Goal: Communication & Community: Answer question/provide support

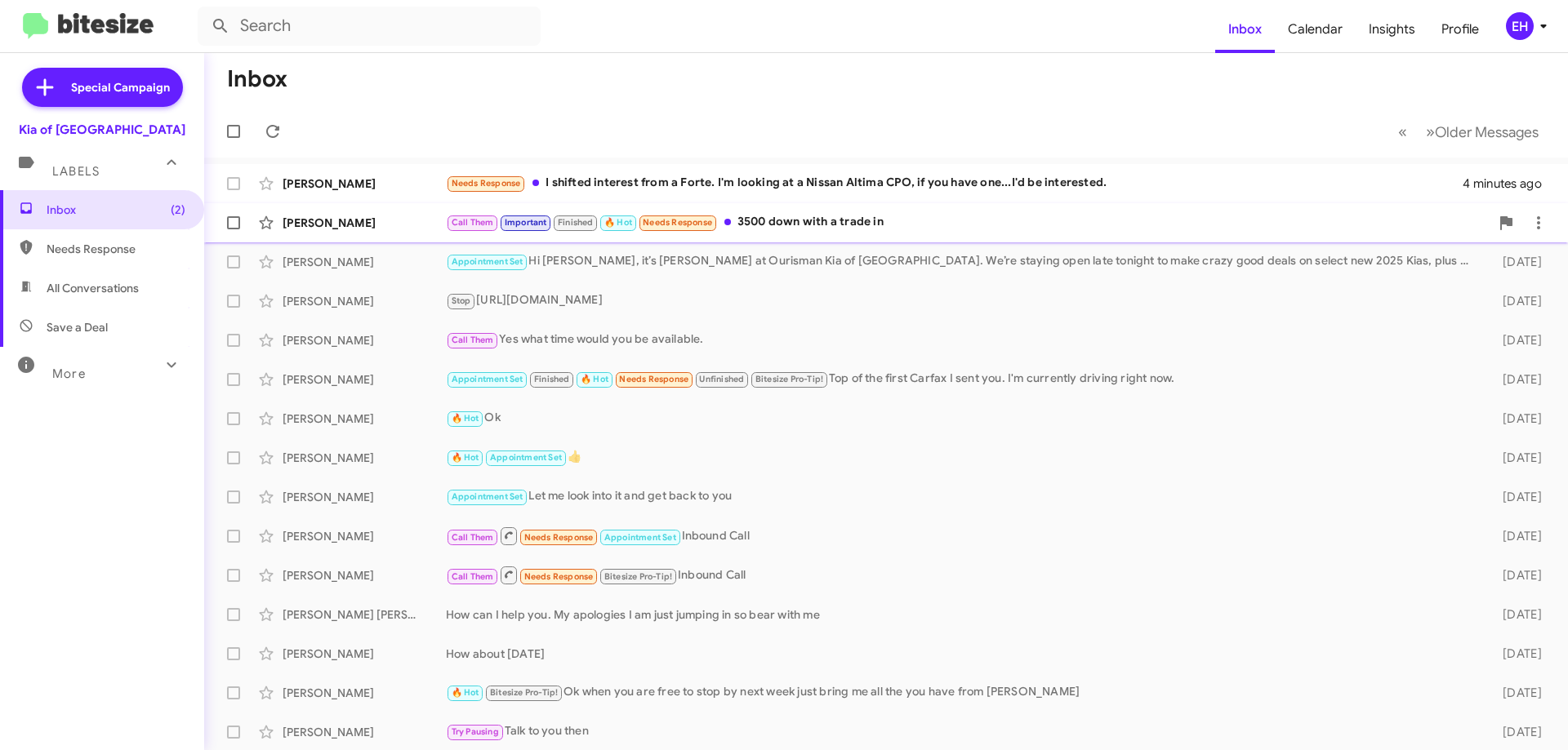
click at [798, 225] on div "Call Them Important Finished 🔥 Hot Needs Response 3500 down with a trade in" at bounding box center [967, 222] width 1043 height 18
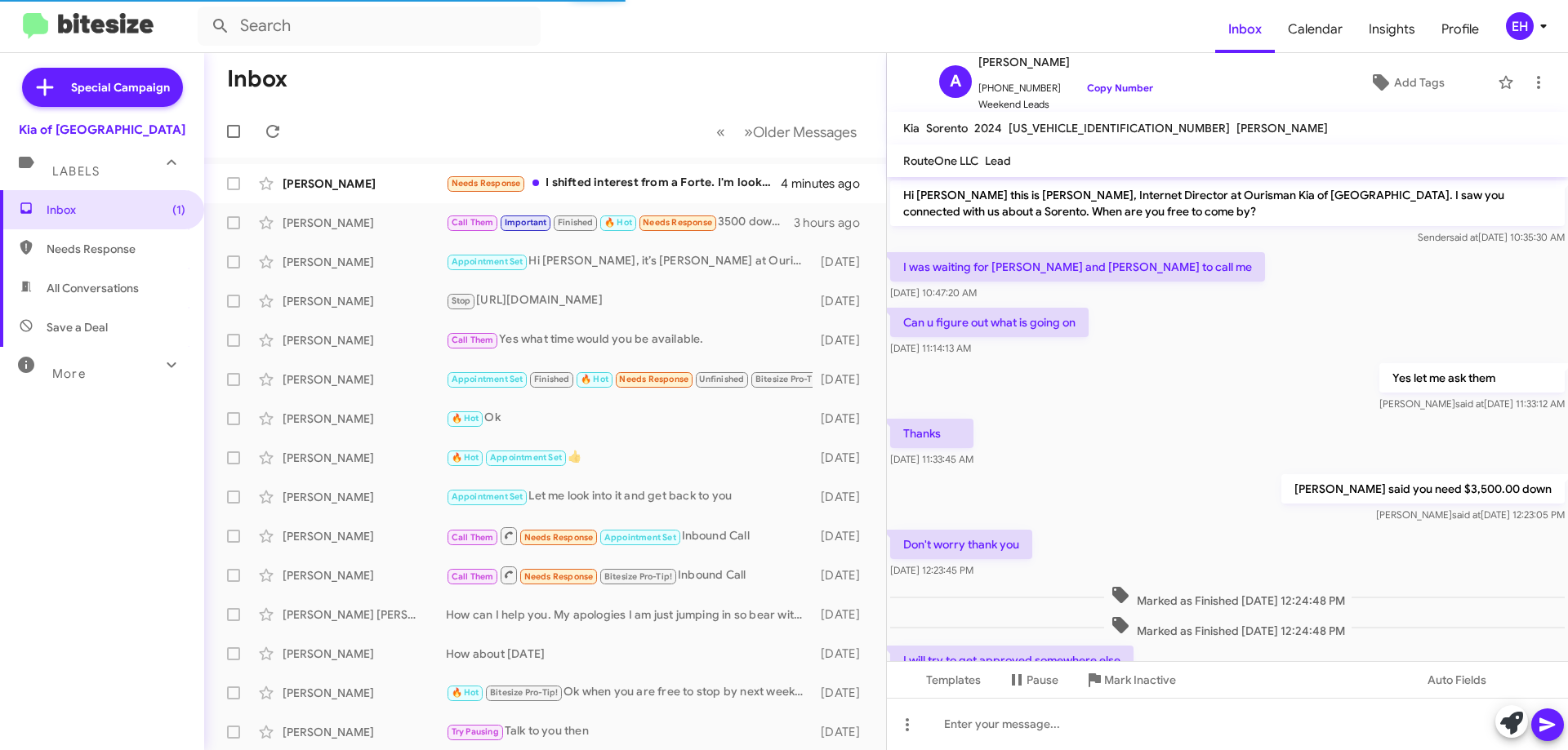
scroll to position [205, 0]
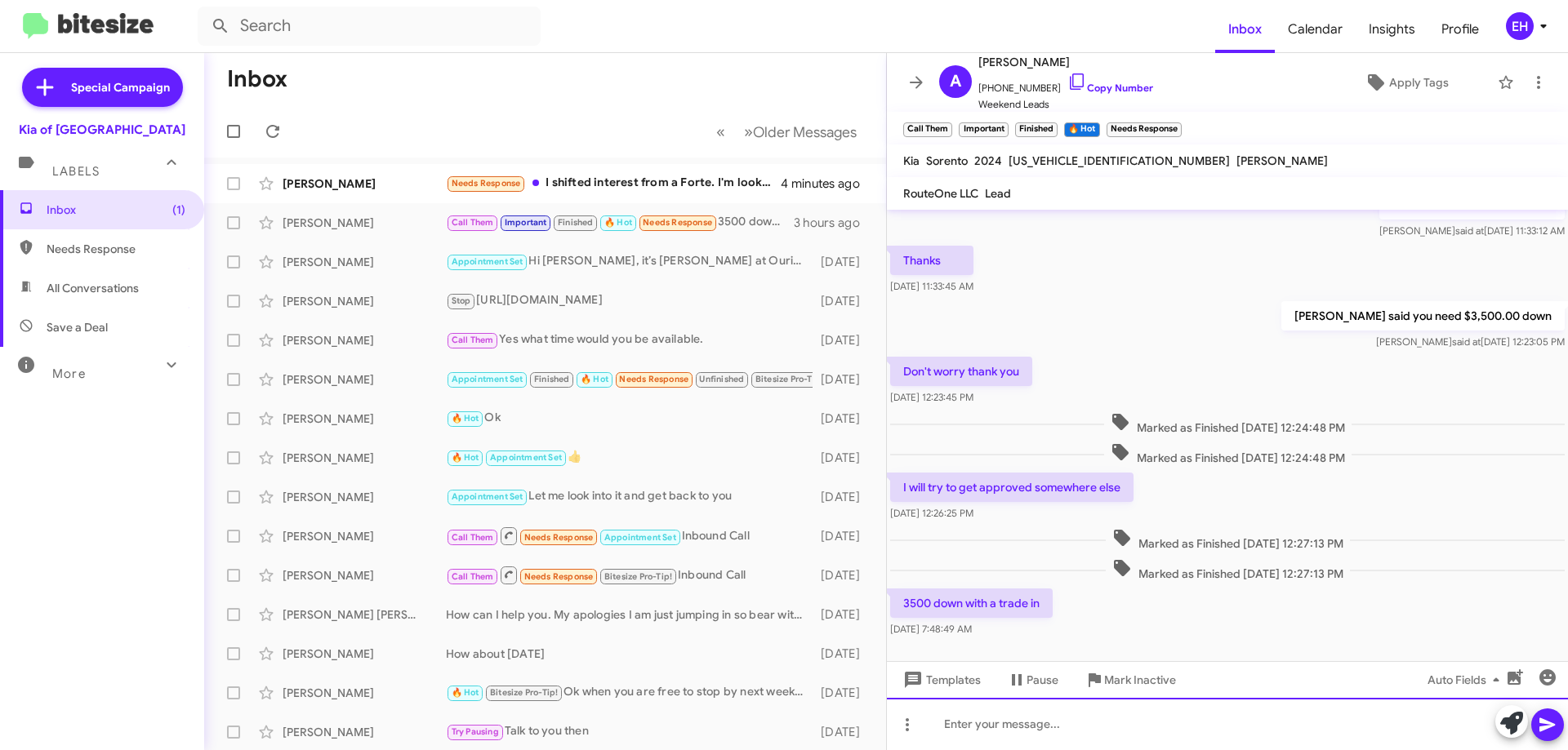
click at [1049, 719] on div at bounding box center [1227, 724] width 681 height 52
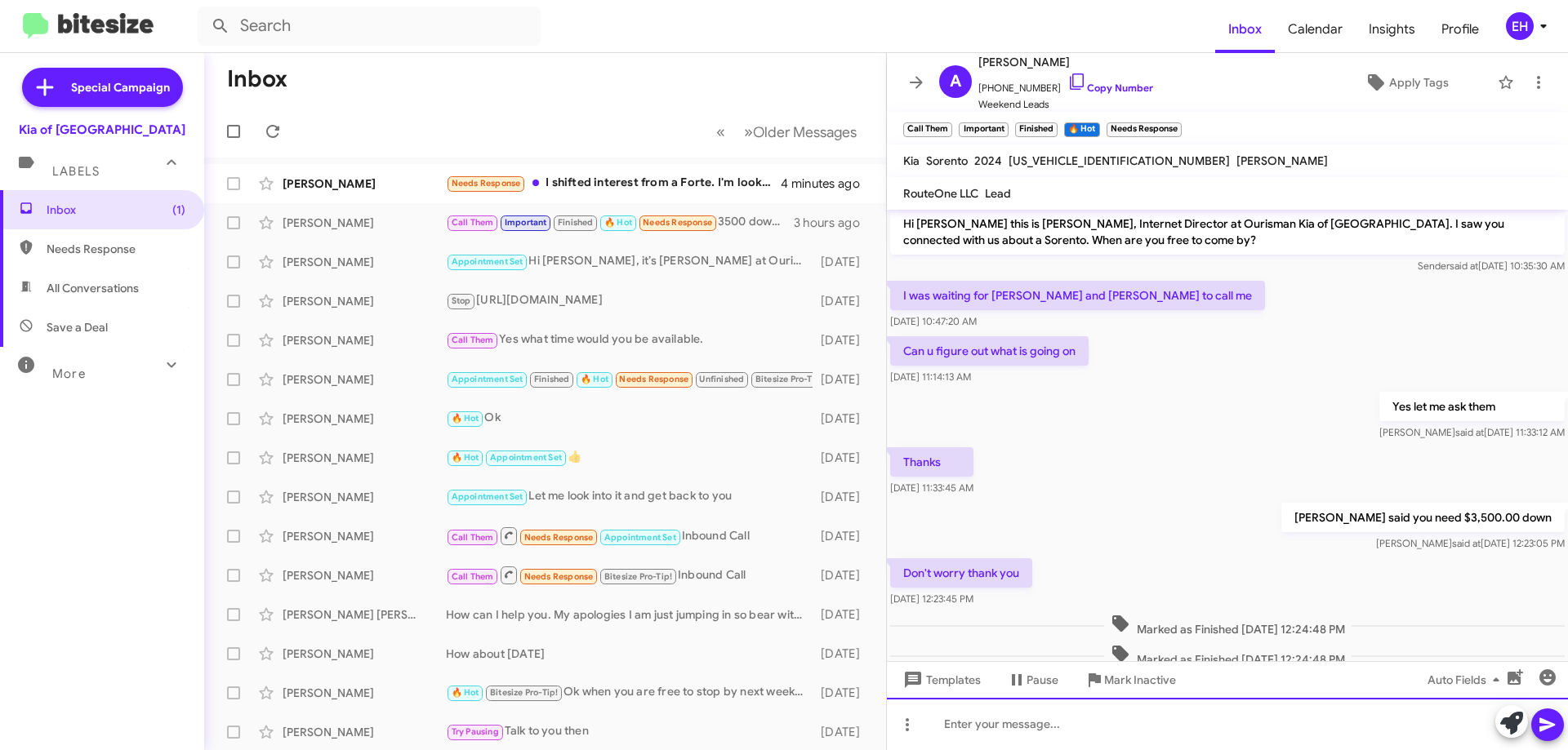
scroll to position [0, 0]
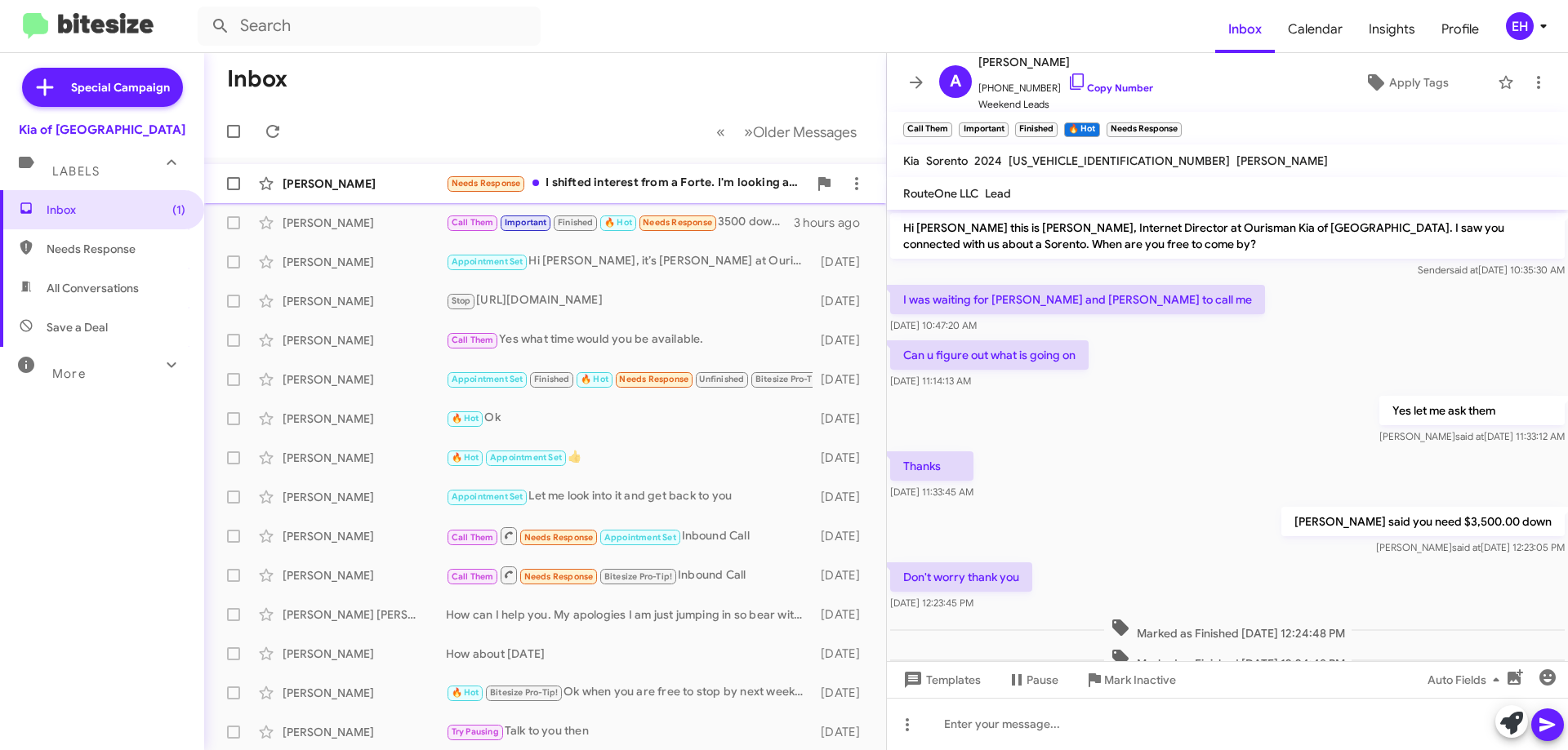
click at [610, 184] on div "Needs Response I shifted interest from a Forte. I'm looking at a Nissan Altima …" at bounding box center [627, 183] width 362 height 18
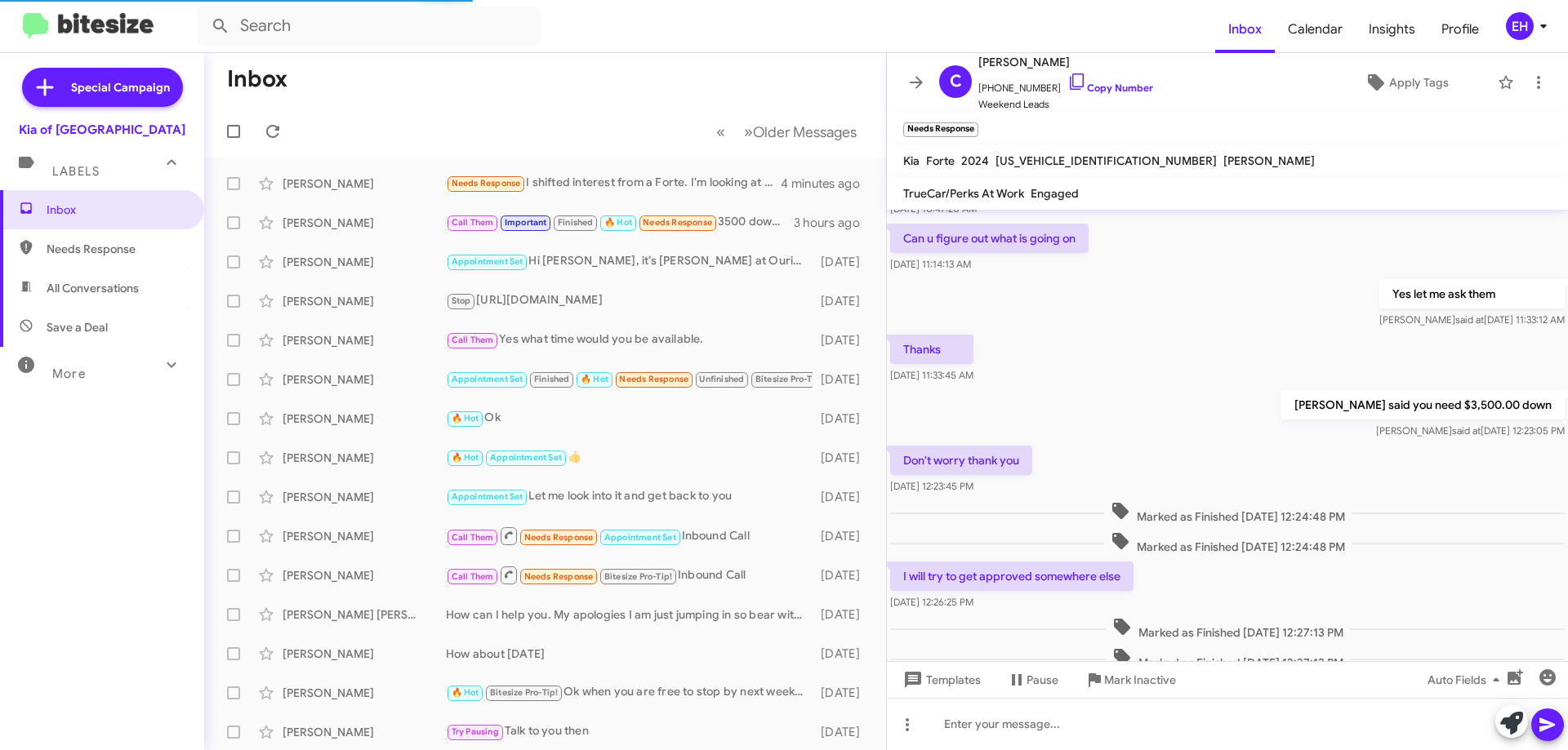
scroll to position [239, 0]
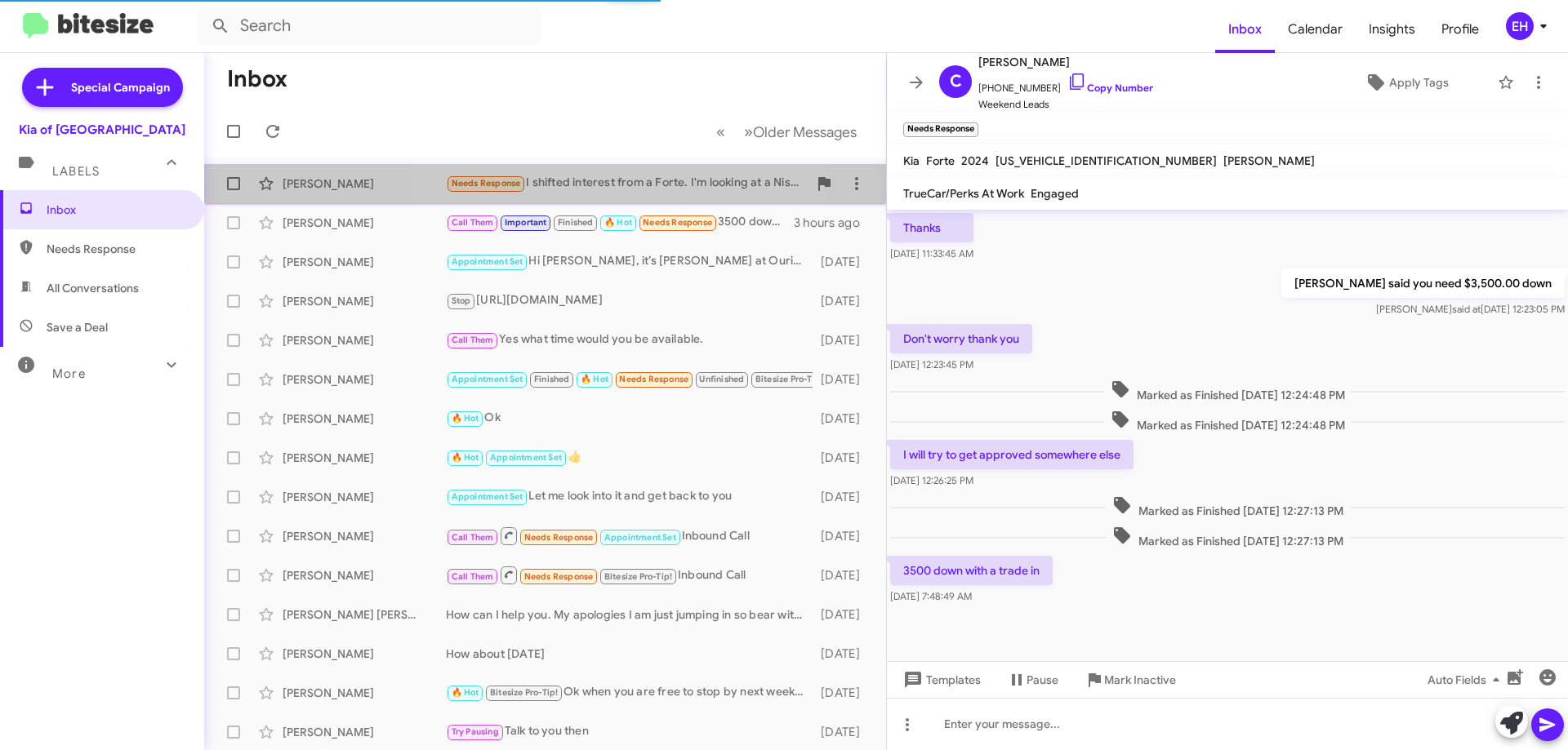
click at [636, 184] on div "Needs Response I shifted interest from a Forte. I'm looking at a Nissan Altima …" at bounding box center [627, 183] width 362 height 18
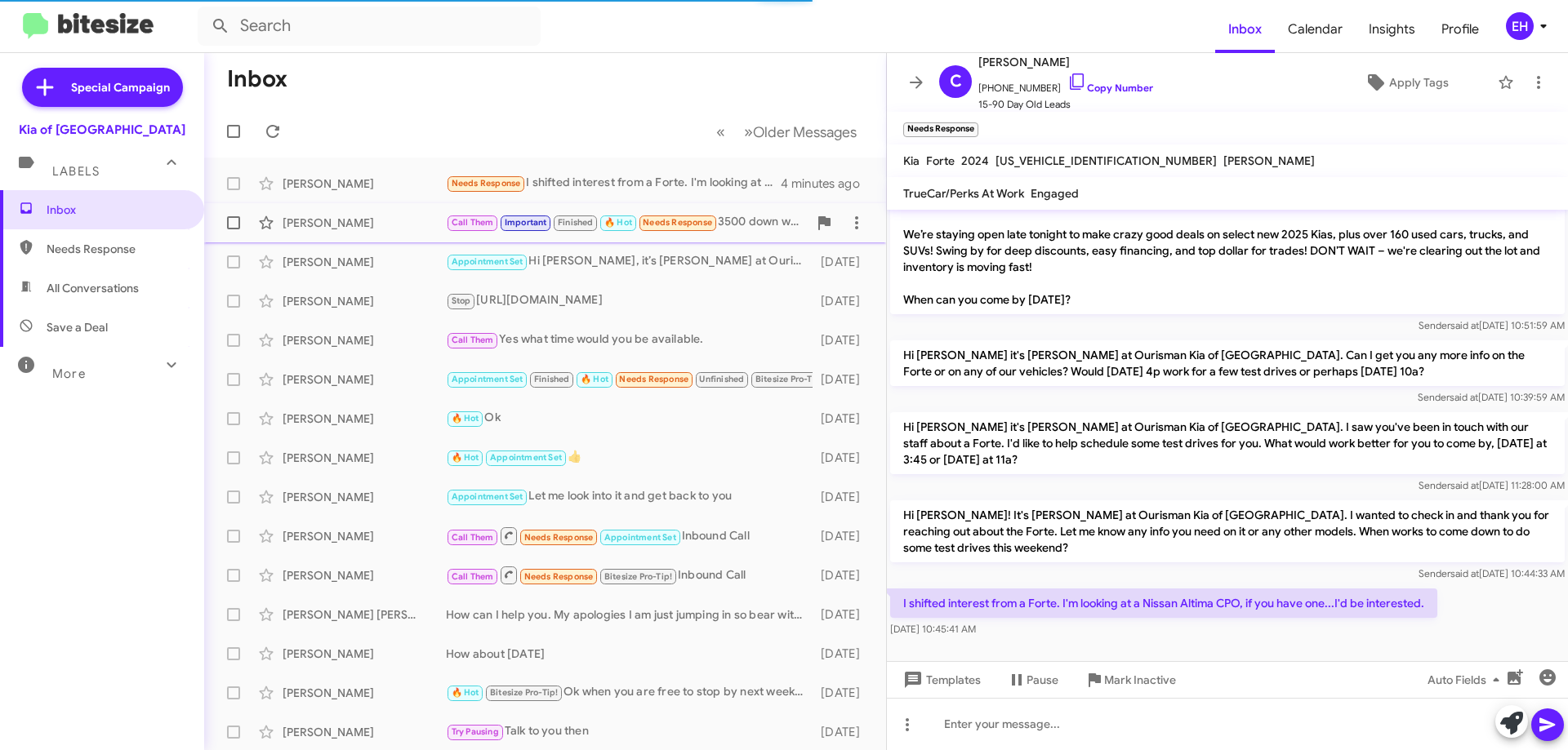
scroll to position [43, 0]
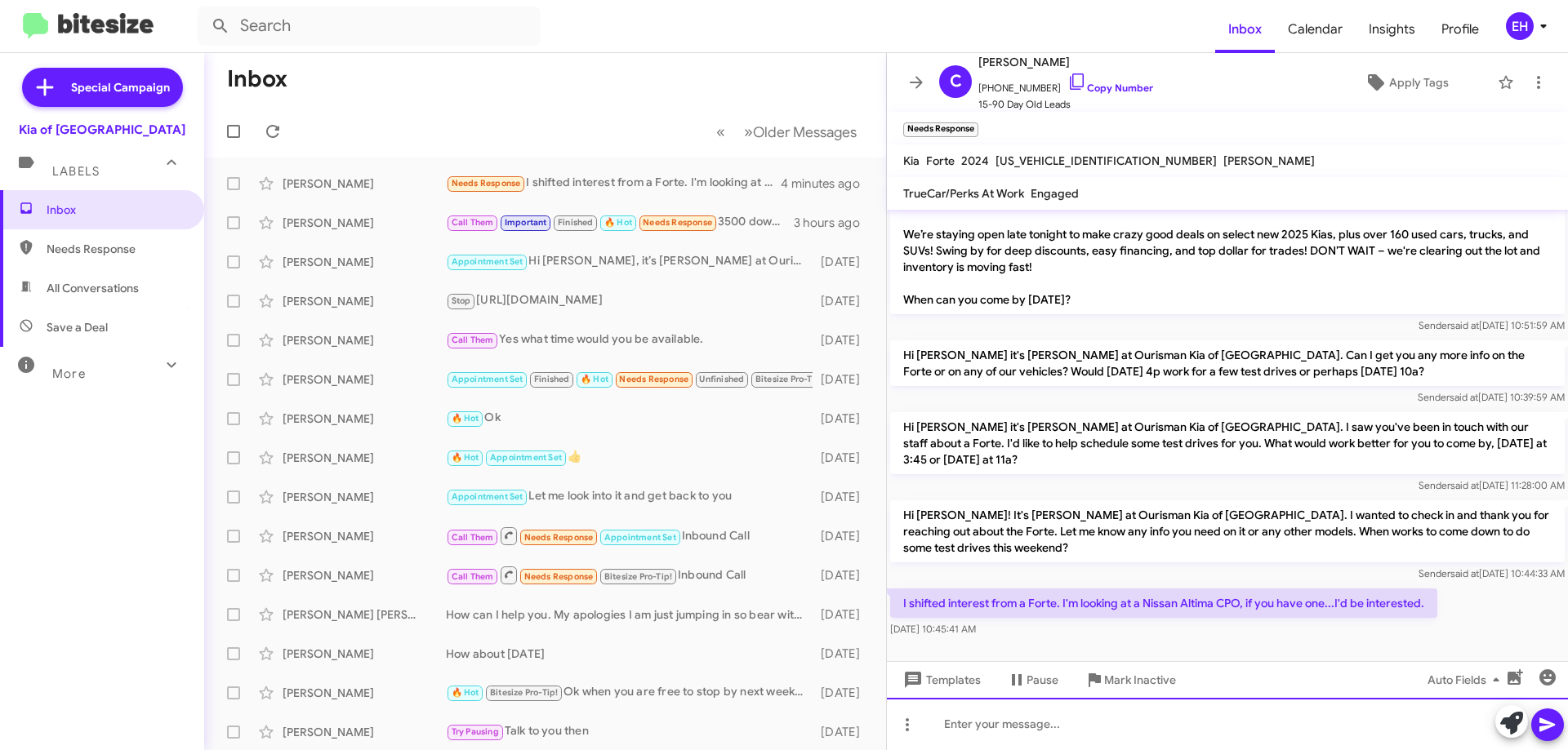
drag, startPoint x: 1154, startPoint y: 709, endPoint x: 1139, endPoint y: 722, distance: 19.8
click at [1153, 711] on div at bounding box center [1227, 724] width 681 height 52
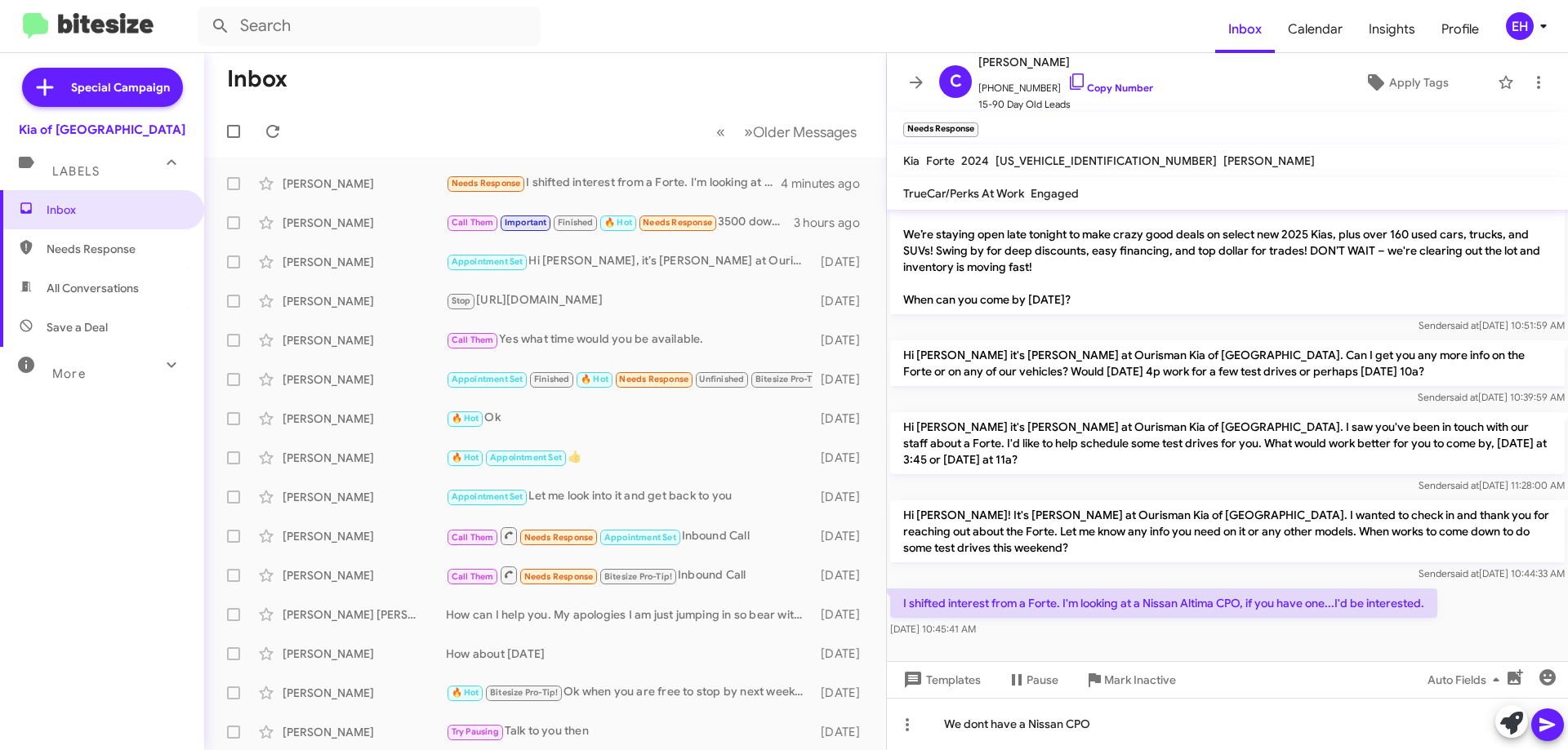
click at [1258, 730] on icon at bounding box center [1547, 726] width 16 height 14
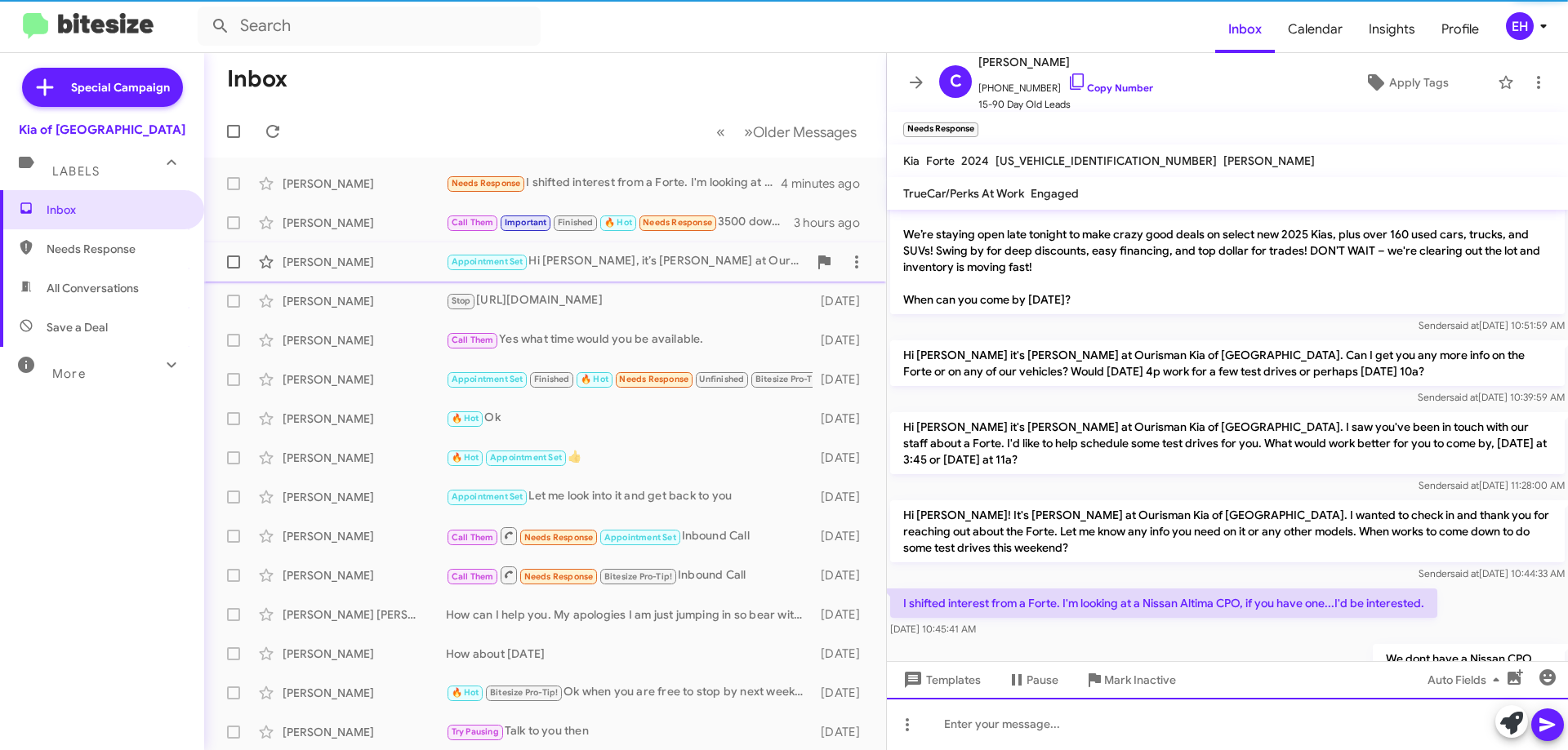
scroll to position [102, 0]
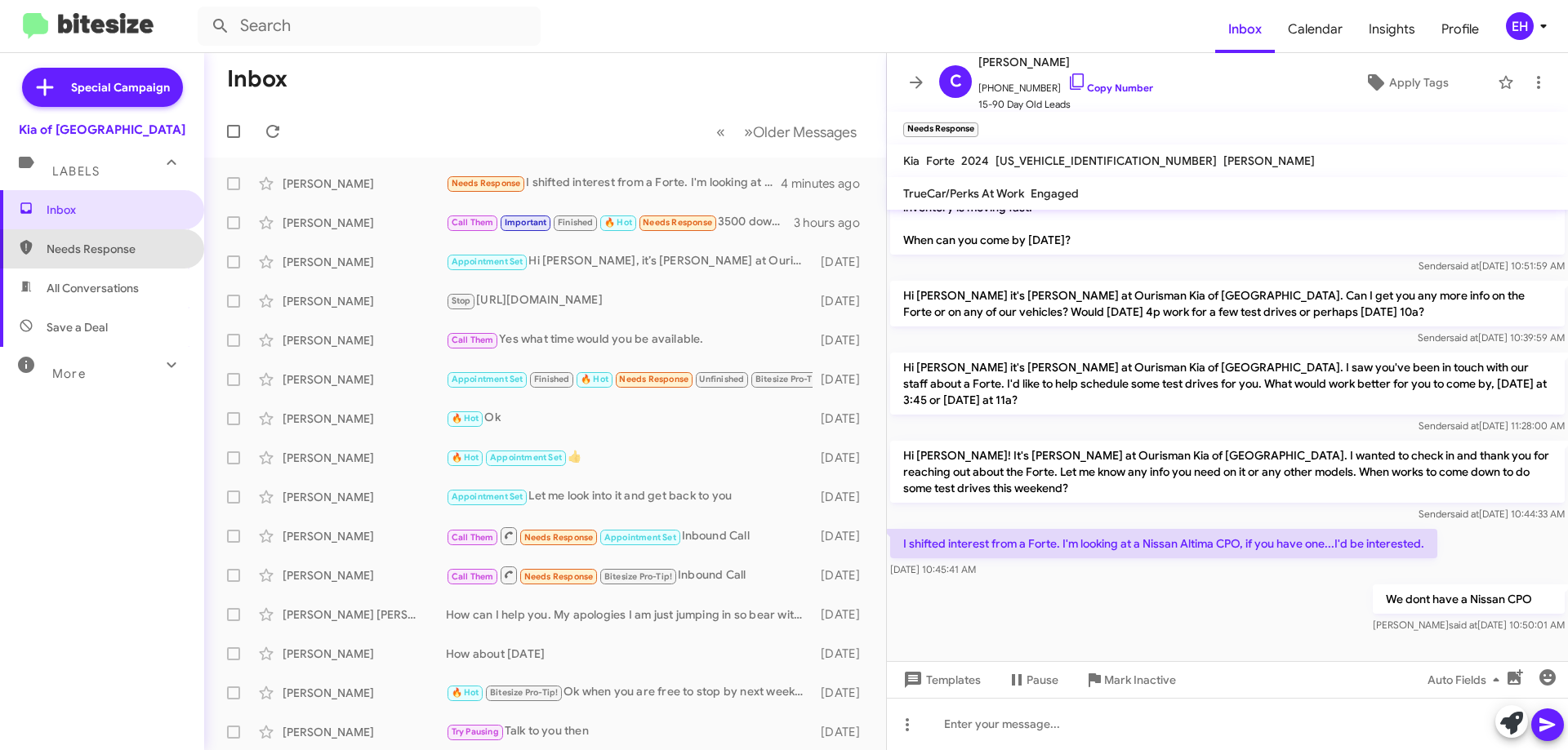
click at [102, 251] on span "Needs Response" at bounding box center [115, 248] width 139 height 17
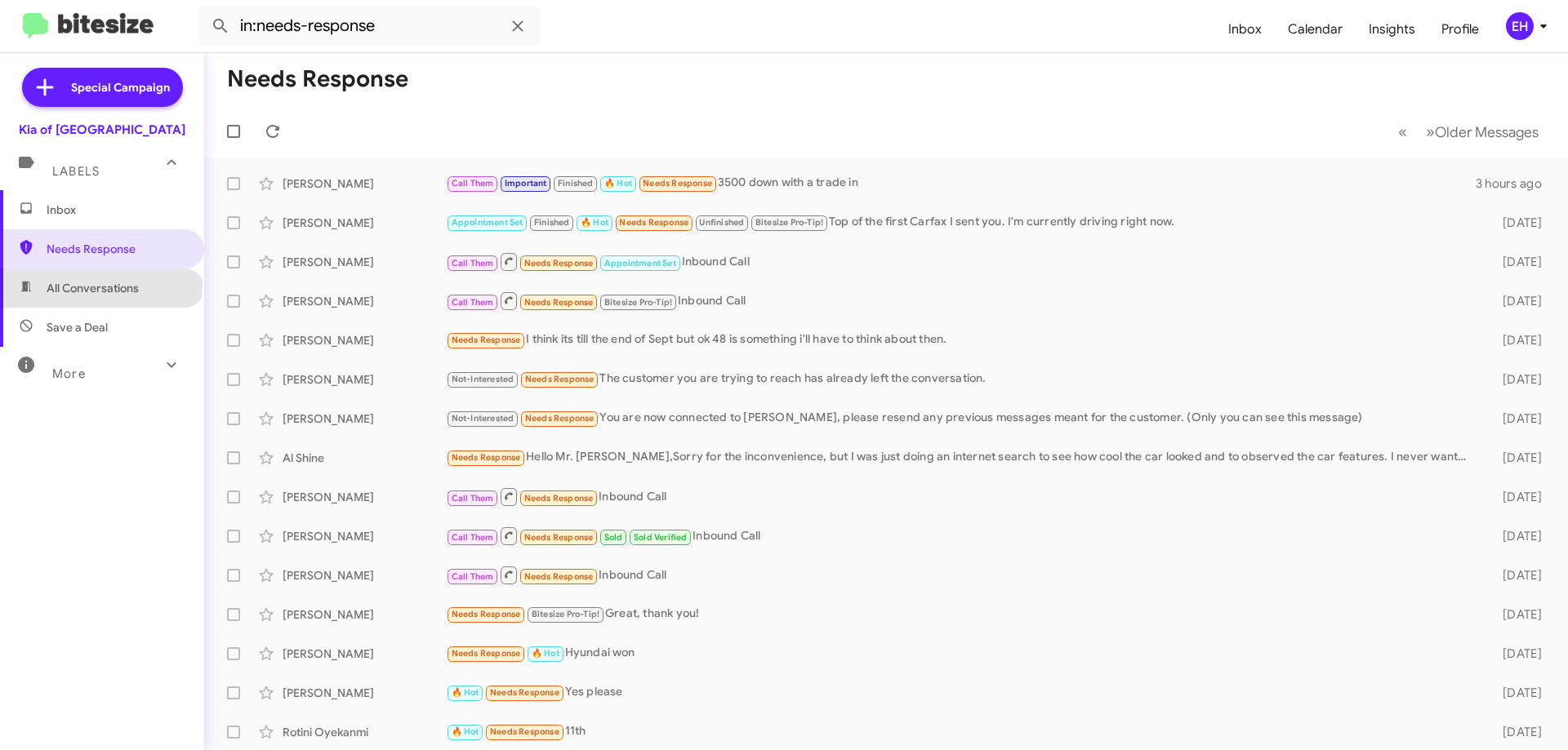
click at [100, 282] on span "All Conversations" at bounding box center [93, 288] width 93 height 17
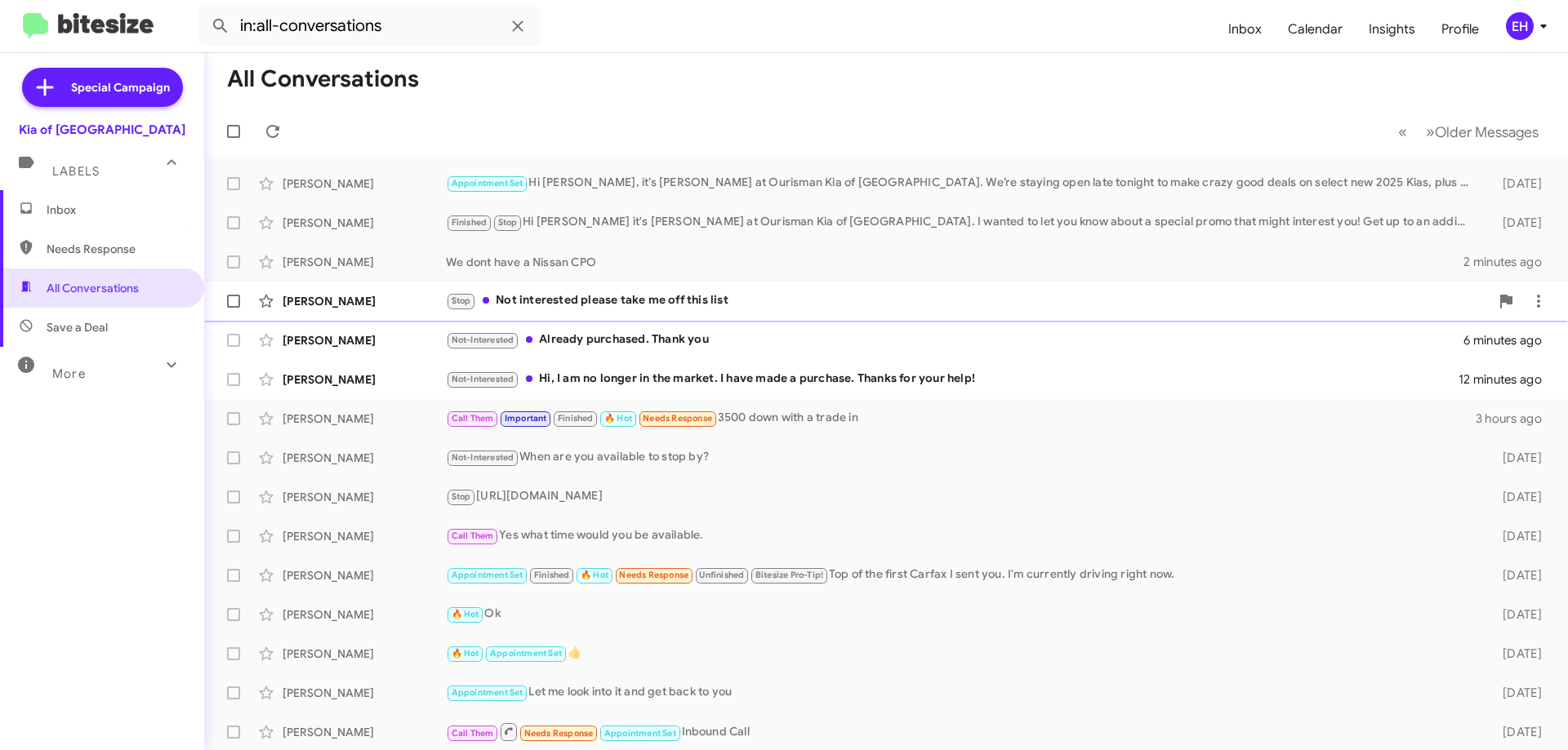
click at [574, 296] on div "Stop Not interested please take me off this list" at bounding box center [967, 300] width 1043 height 18
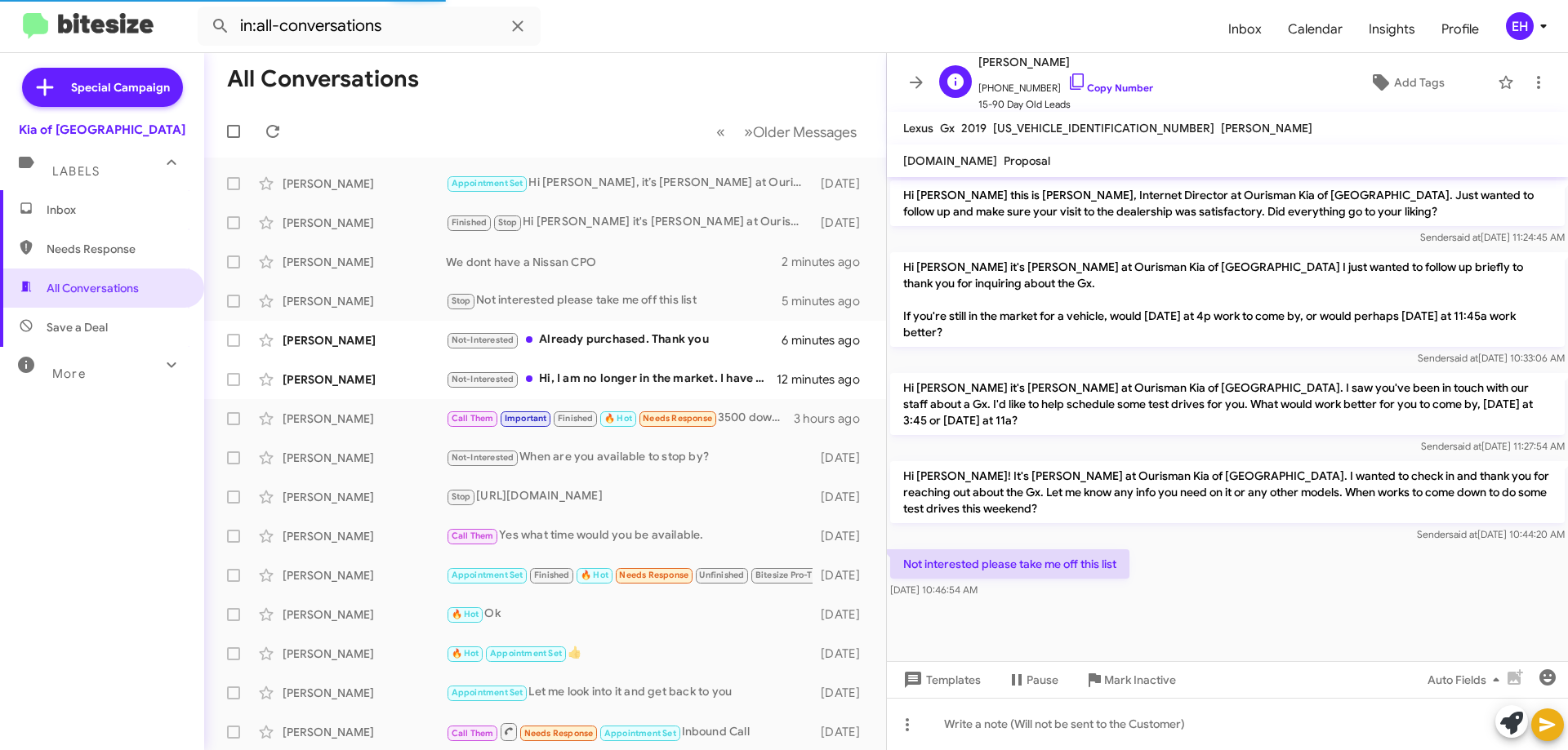
click at [1044, 74] on span "[PHONE_NUMBER] Copy Number" at bounding box center [1066, 84] width 175 height 24
click at [1113, 90] on link "Copy Number" at bounding box center [1110, 87] width 86 height 12
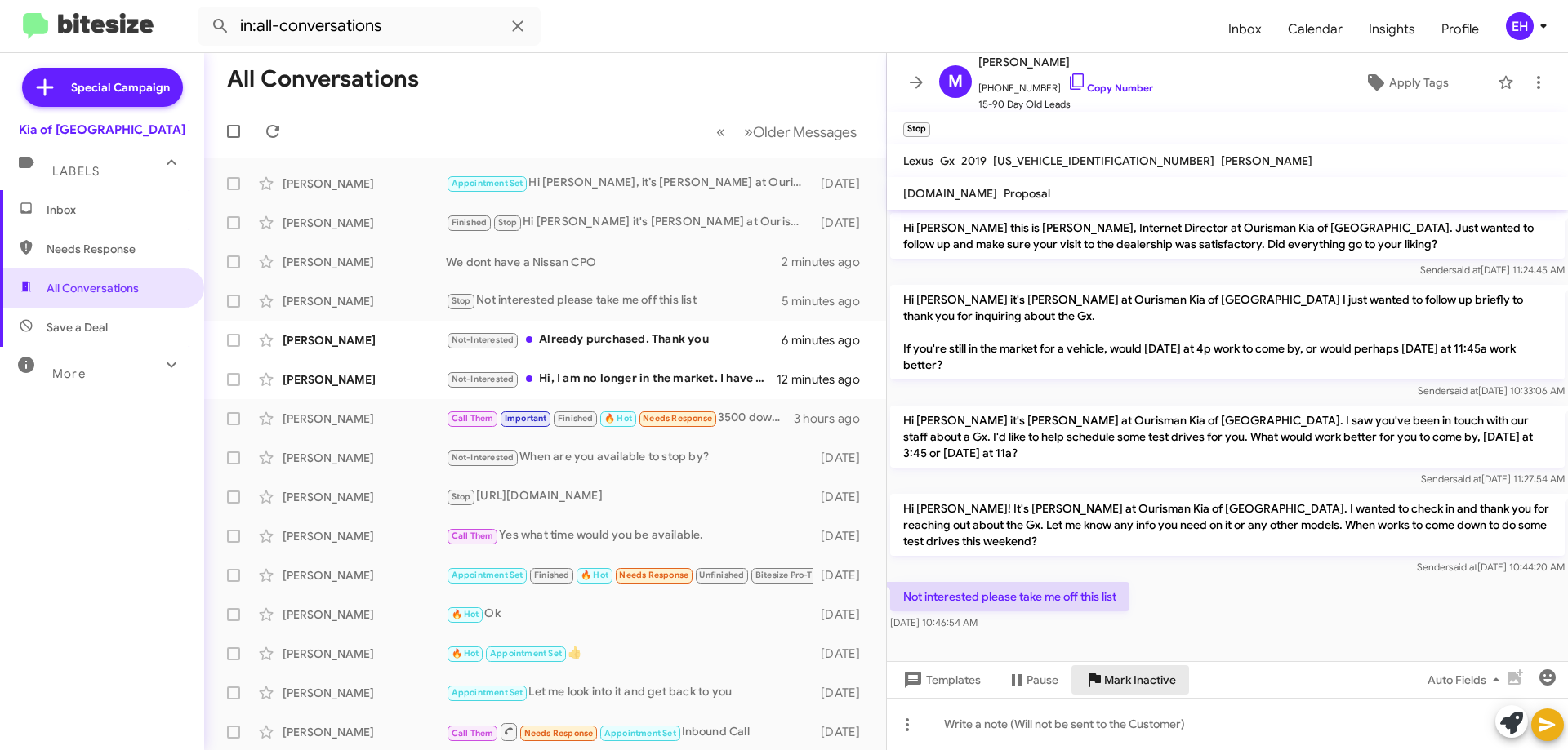
click at [1142, 681] on span "Mark Inactive" at bounding box center [1140, 680] width 72 height 30
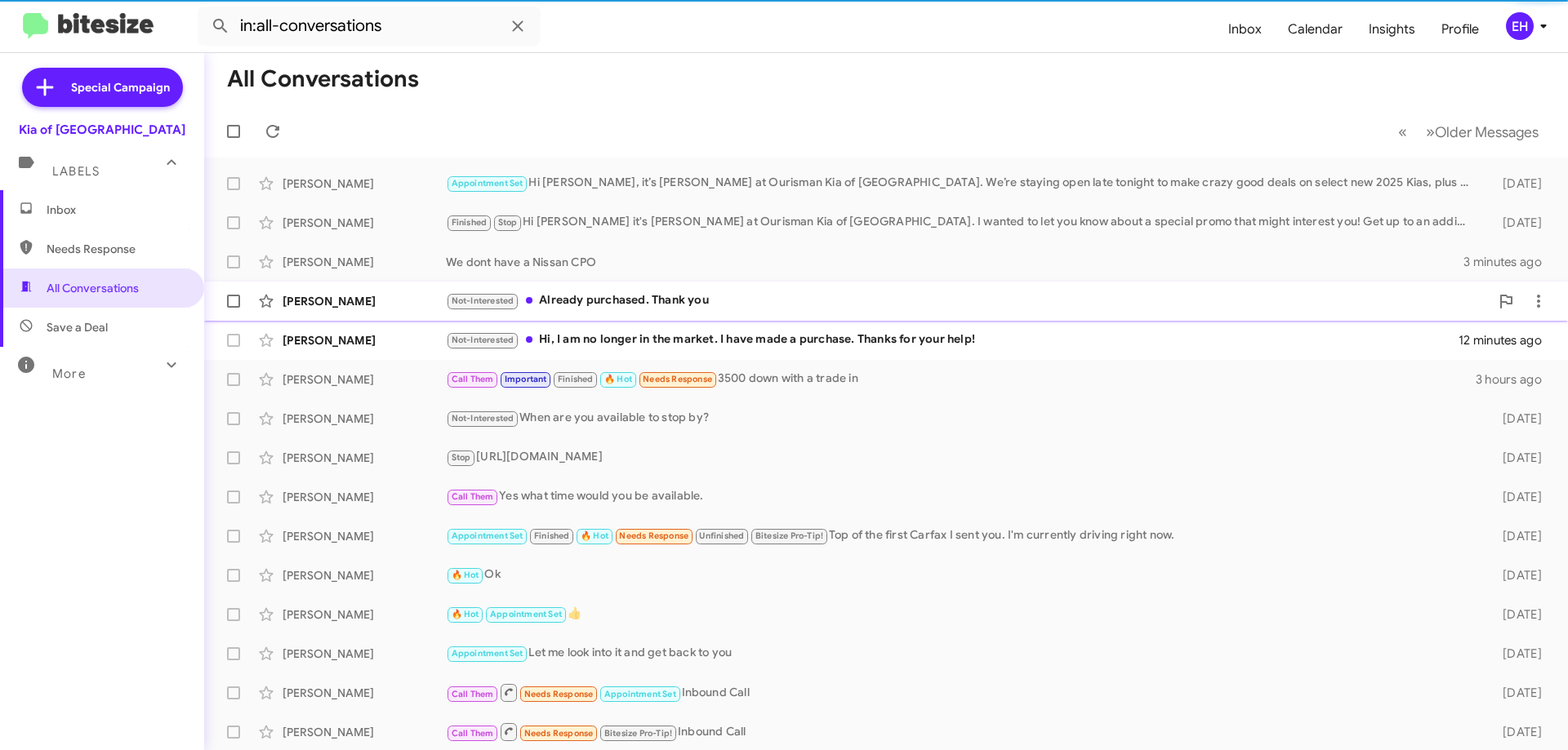
click at [643, 343] on div "Not-Interested Hi, I am no longer in the market. I have made a purchase. Thanks…" at bounding box center [952, 339] width 1013 height 18
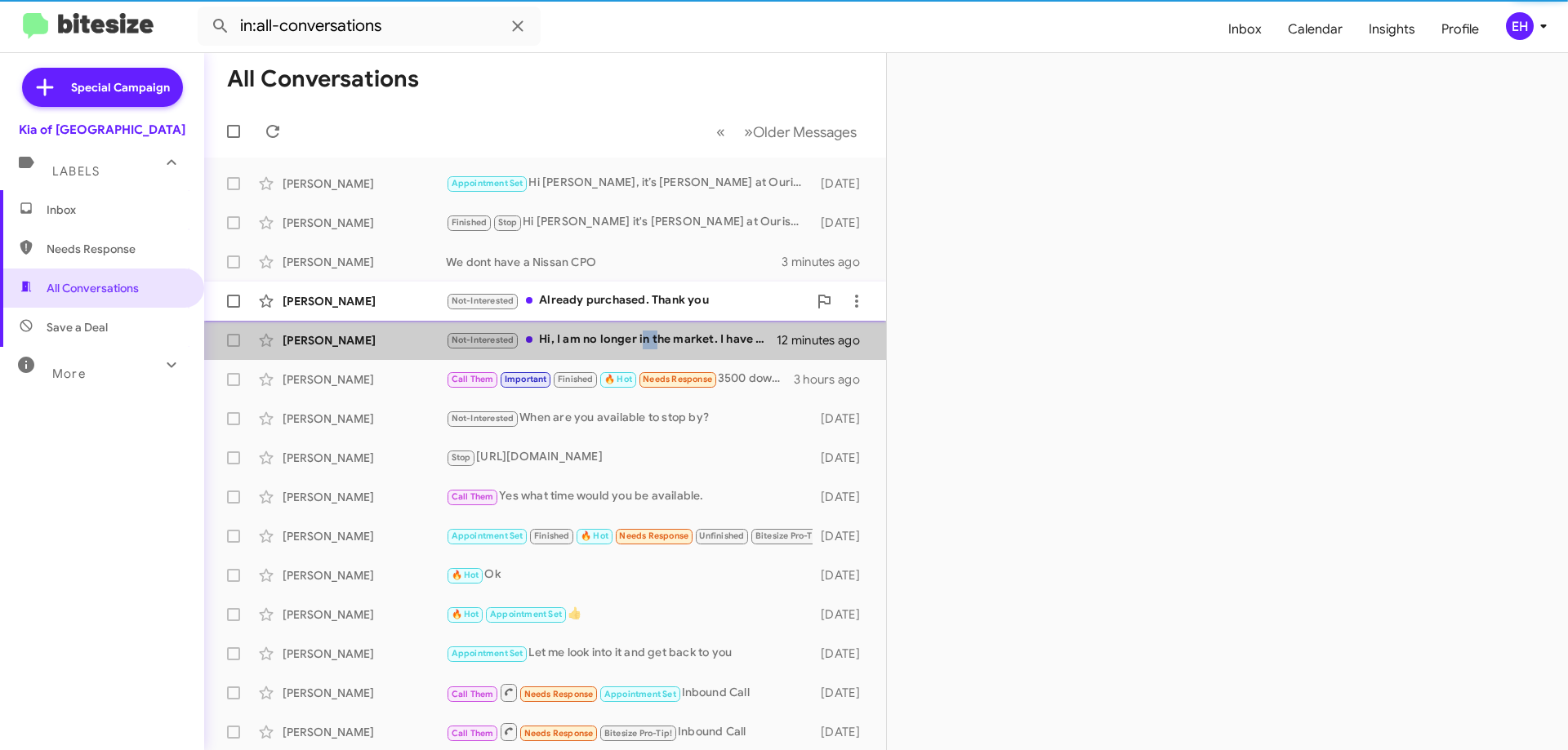
click at [643, 343] on div "Not-Interested Hi, I am no longer in the market. I have made a purchase. Thanks…" at bounding box center [611, 339] width 331 height 18
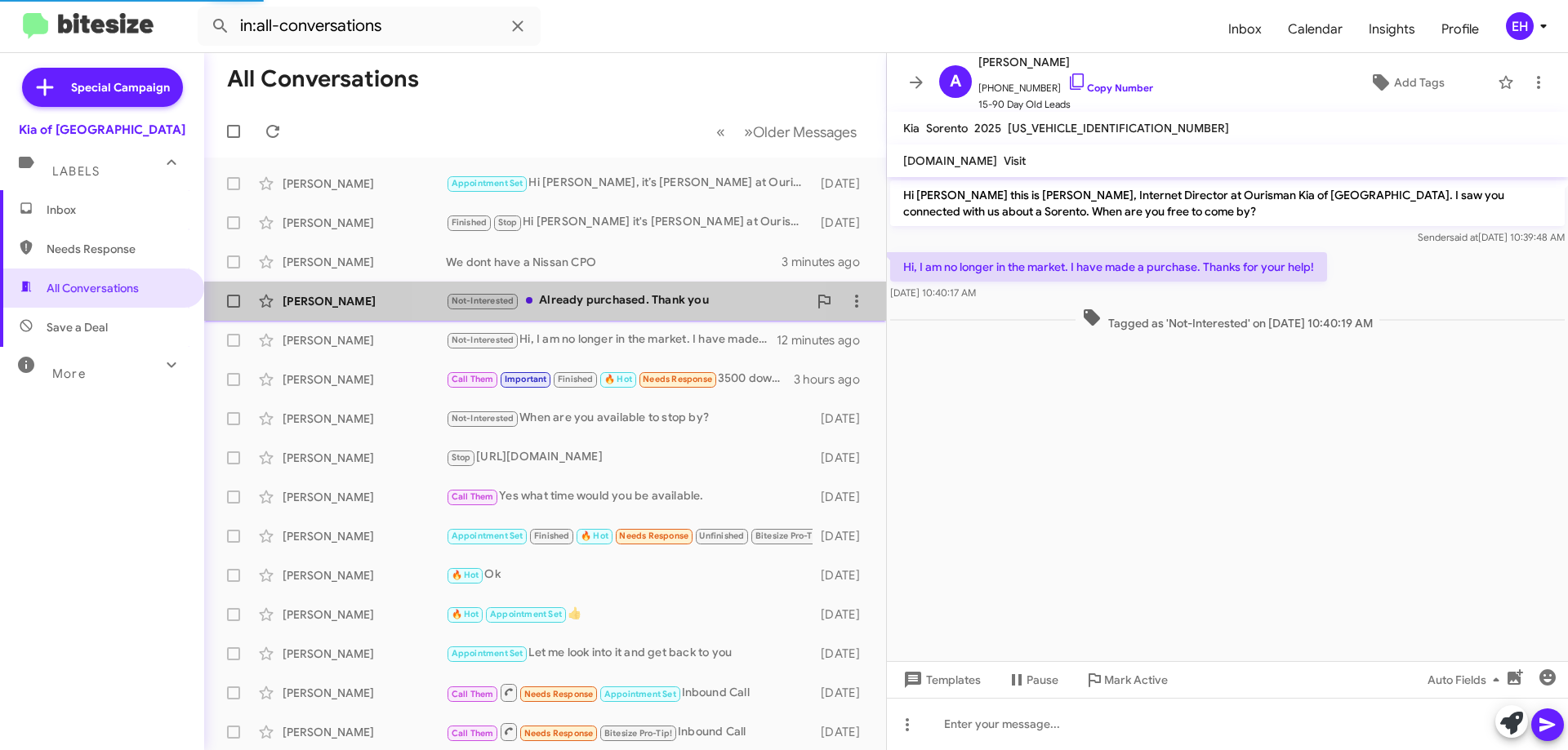
click at [610, 296] on div "Not-Interested Already purchased. Thank you" at bounding box center [627, 300] width 362 height 18
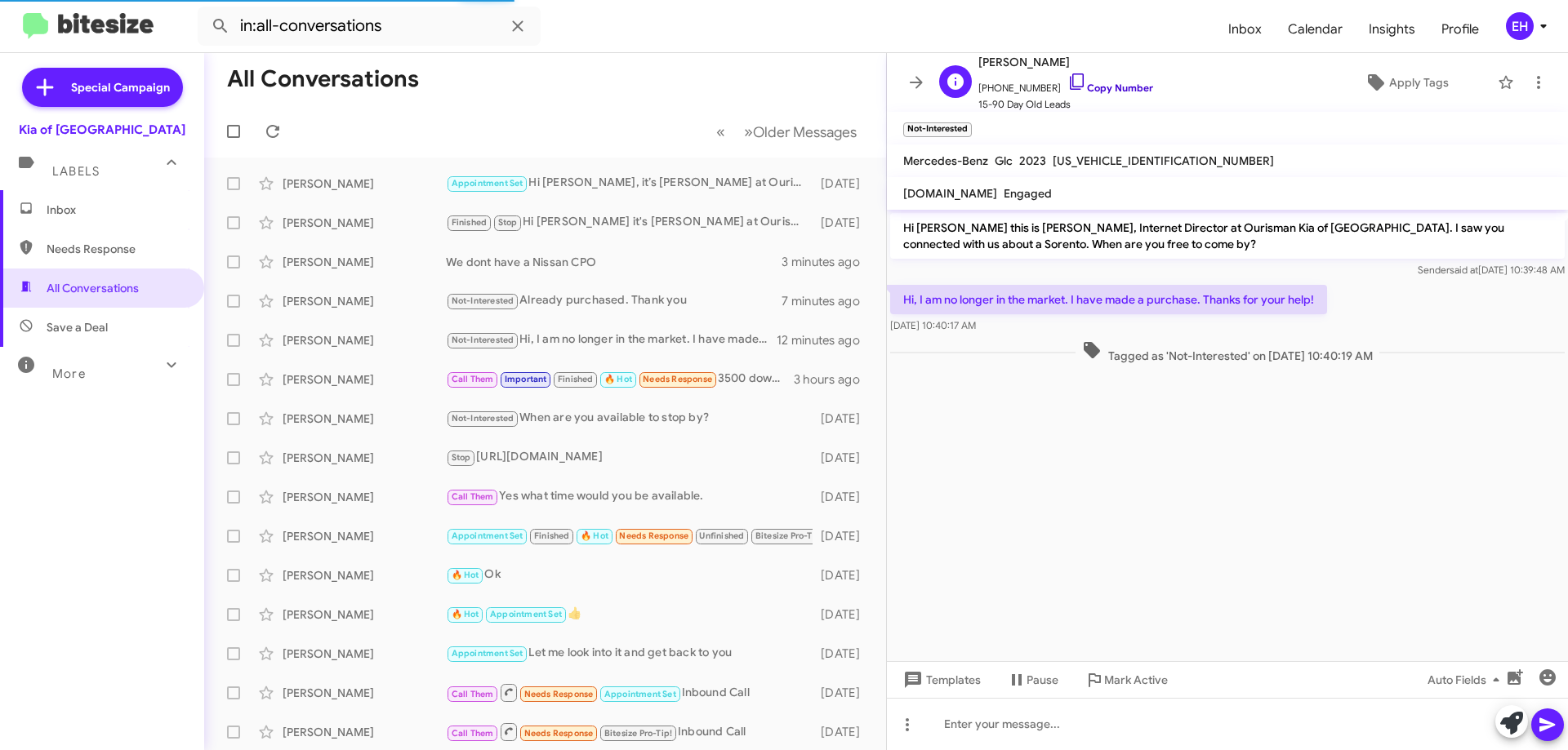
click at [1097, 90] on link "Copy Number" at bounding box center [1110, 87] width 86 height 12
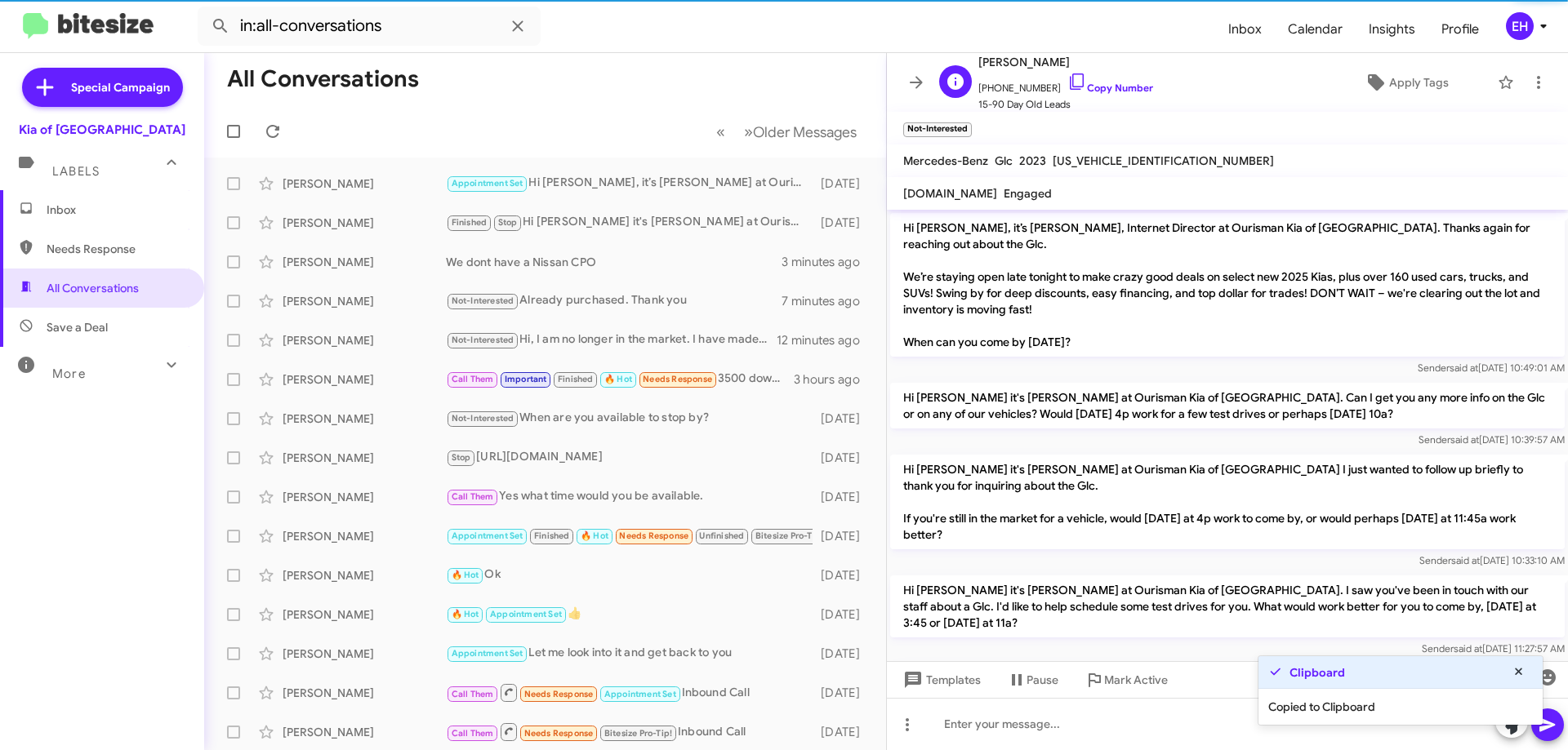
scroll to position [169, 0]
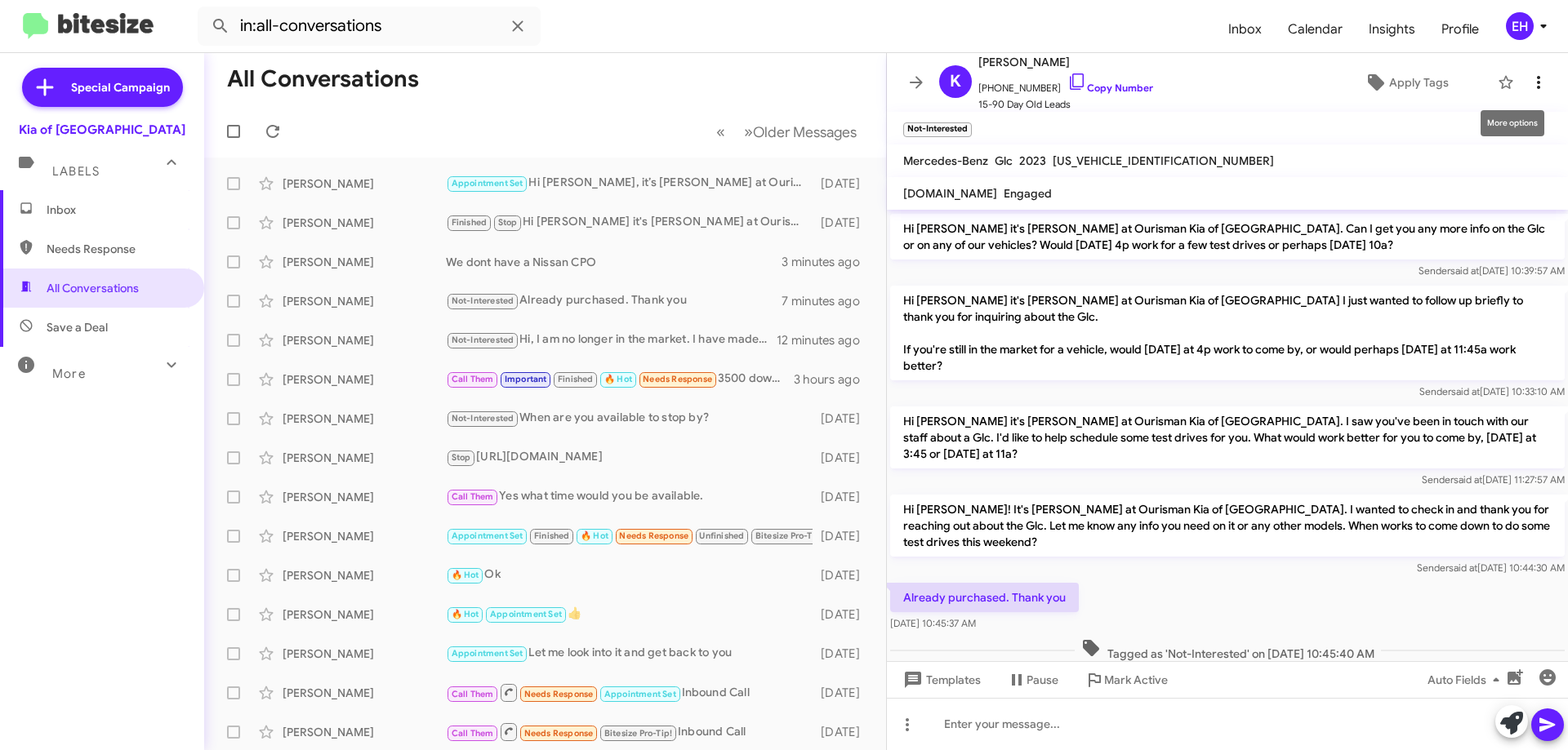
click at [1258, 73] on icon at bounding box center [1538, 82] width 19 height 19
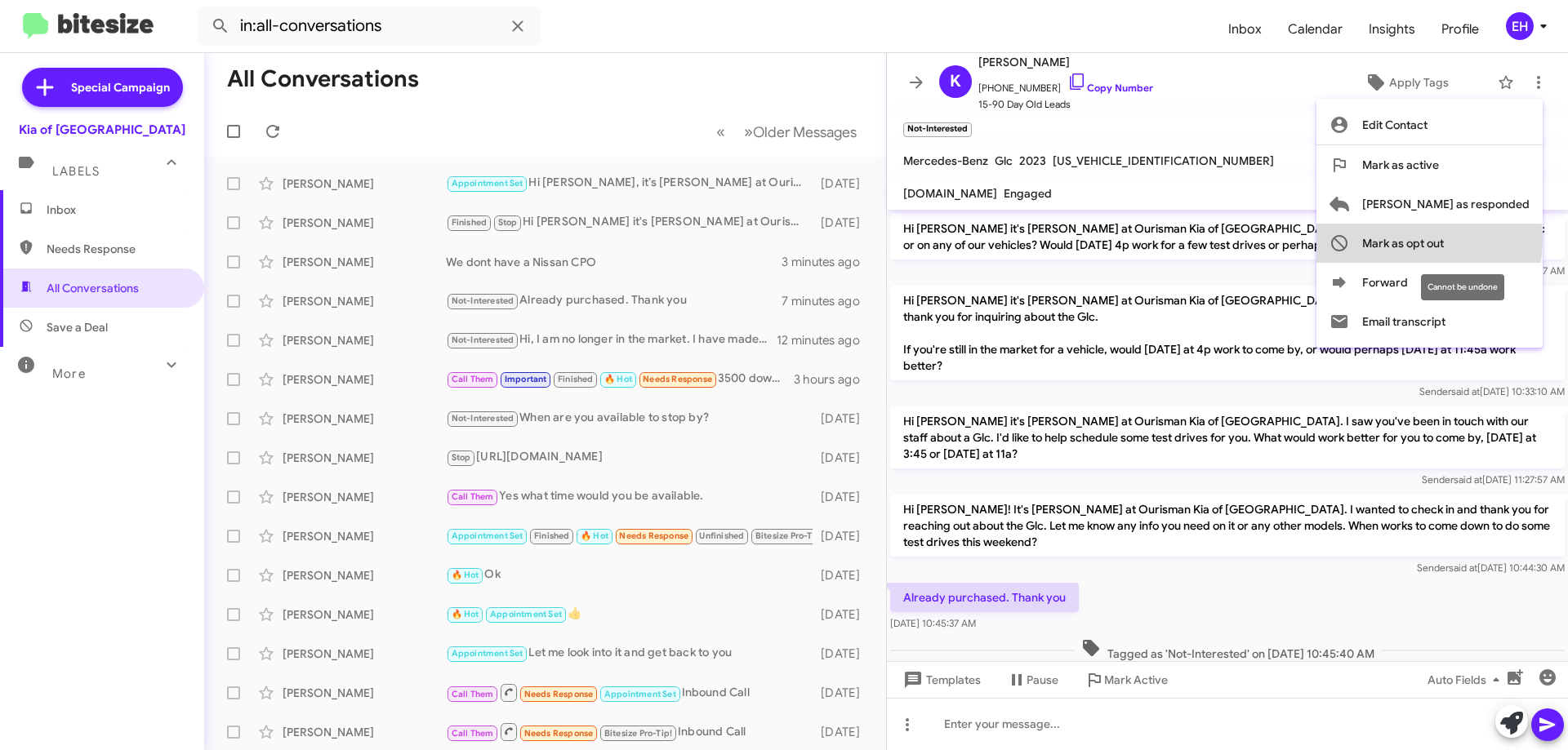
click at [1258, 240] on span "Mark as opt out" at bounding box center [1403, 243] width 81 height 39
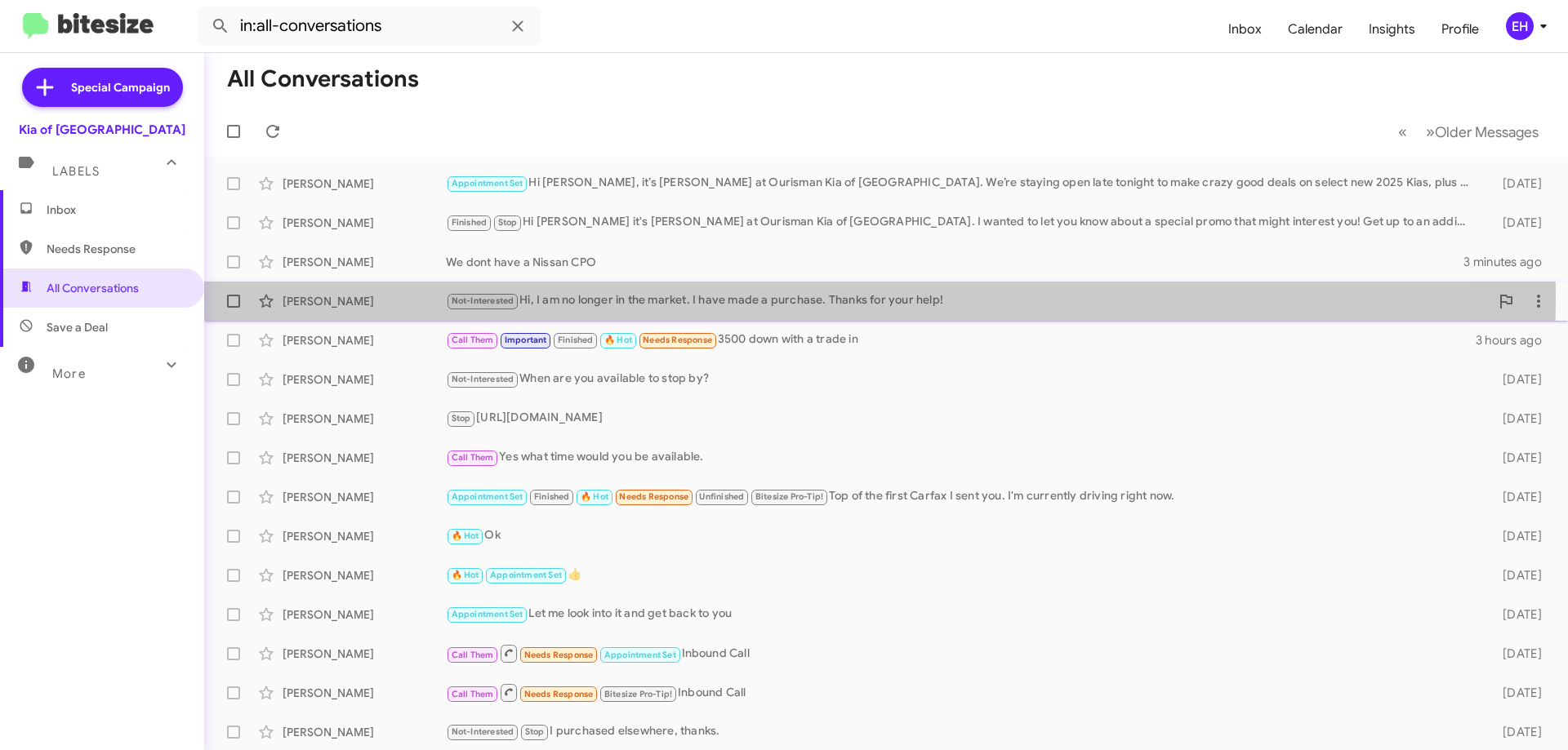
click at [580, 299] on div "Not-Interested Hi, I am no longer in the market. I have made a purchase. Thanks…" at bounding box center [967, 300] width 1043 height 18
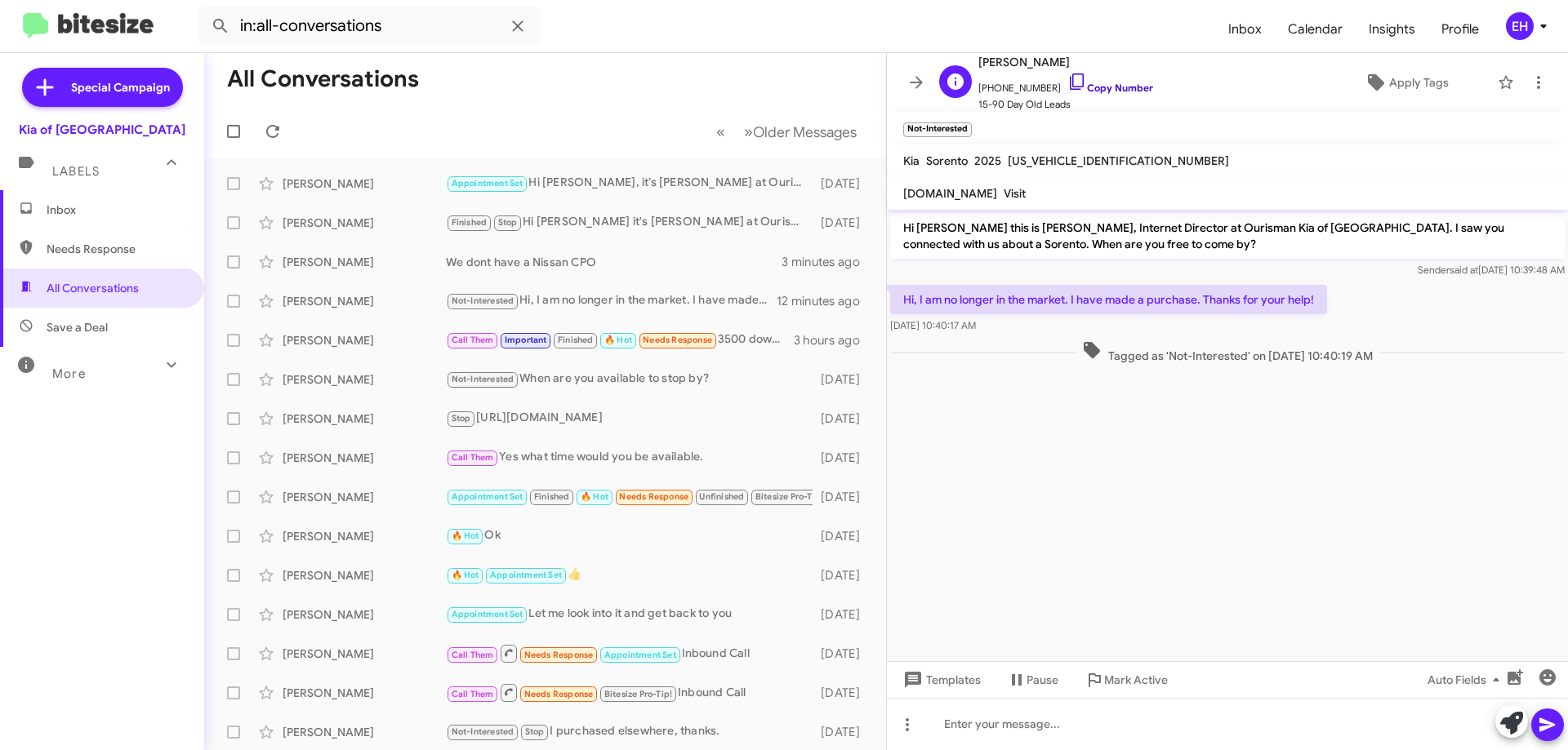
click at [1108, 91] on link "Copy Number" at bounding box center [1110, 87] width 86 height 12
click at [1116, 688] on span "Mark Active" at bounding box center [1136, 680] width 64 height 30
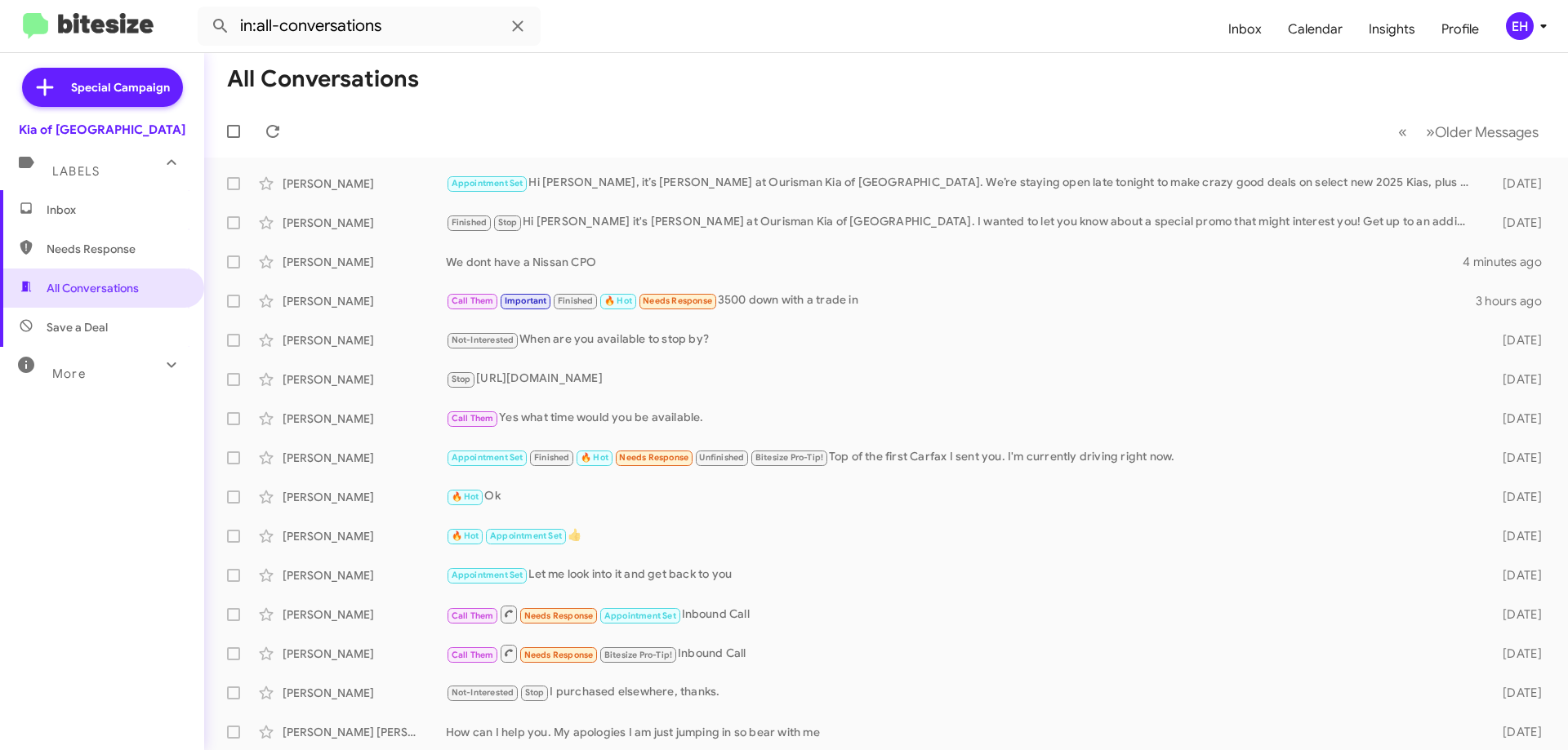
click at [94, 257] on span "Needs Response" at bounding box center [101, 248] width 204 height 39
type input "in:needs-response"
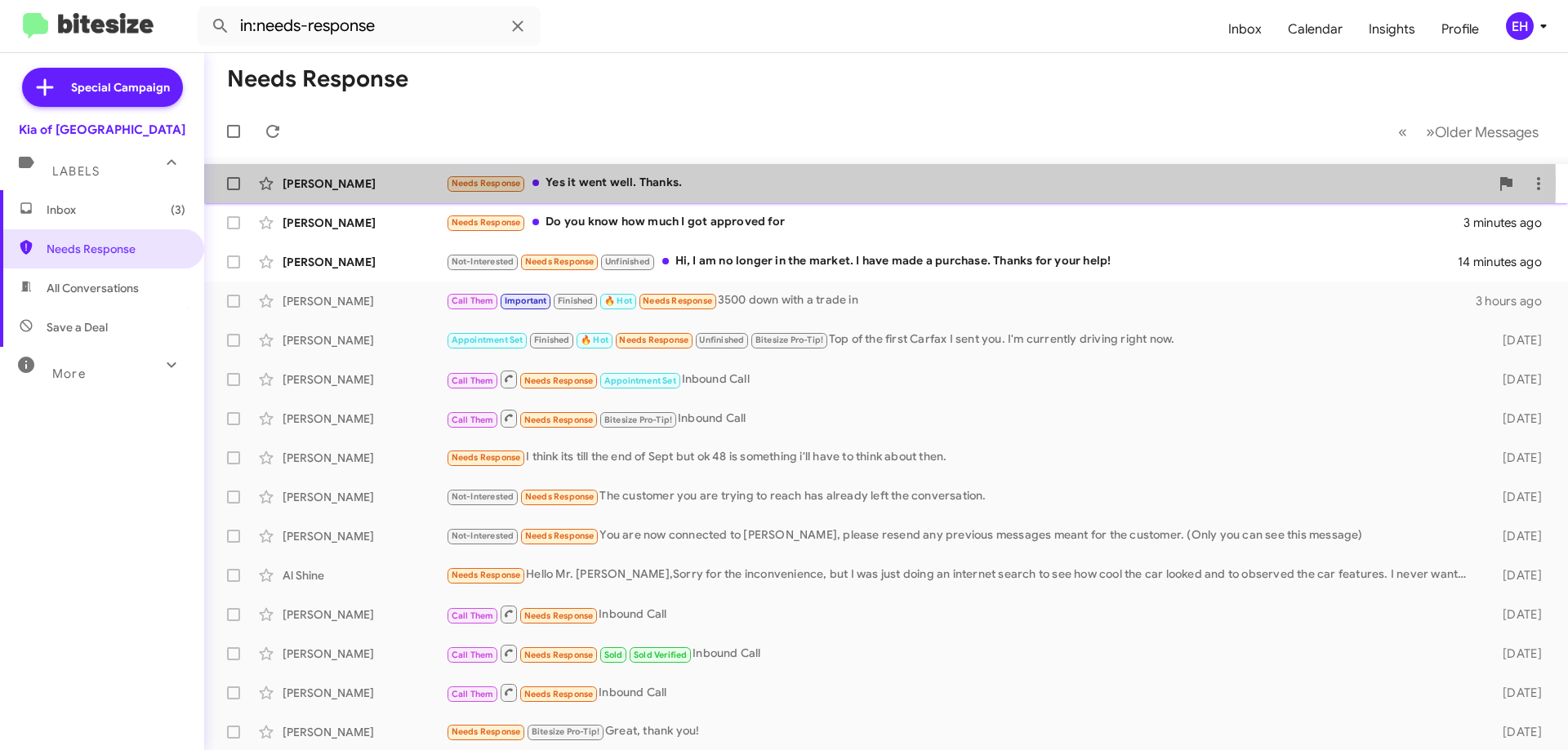
click at [617, 183] on div "Needs Response Yes it went well. Thanks." at bounding box center [967, 183] width 1043 height 18
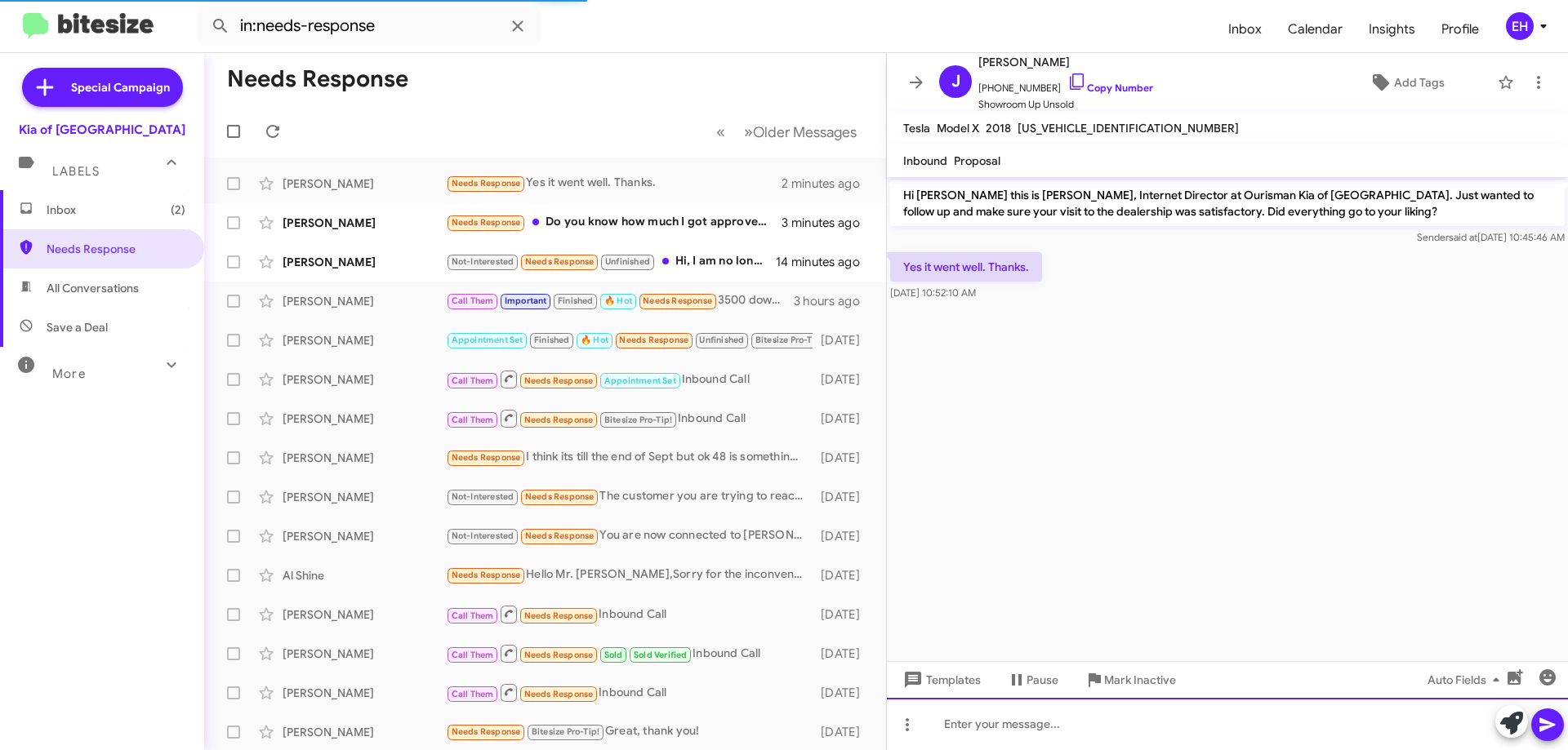
click at [1052, 707] on div at bounding box center [1227, 724] width 681 height 52
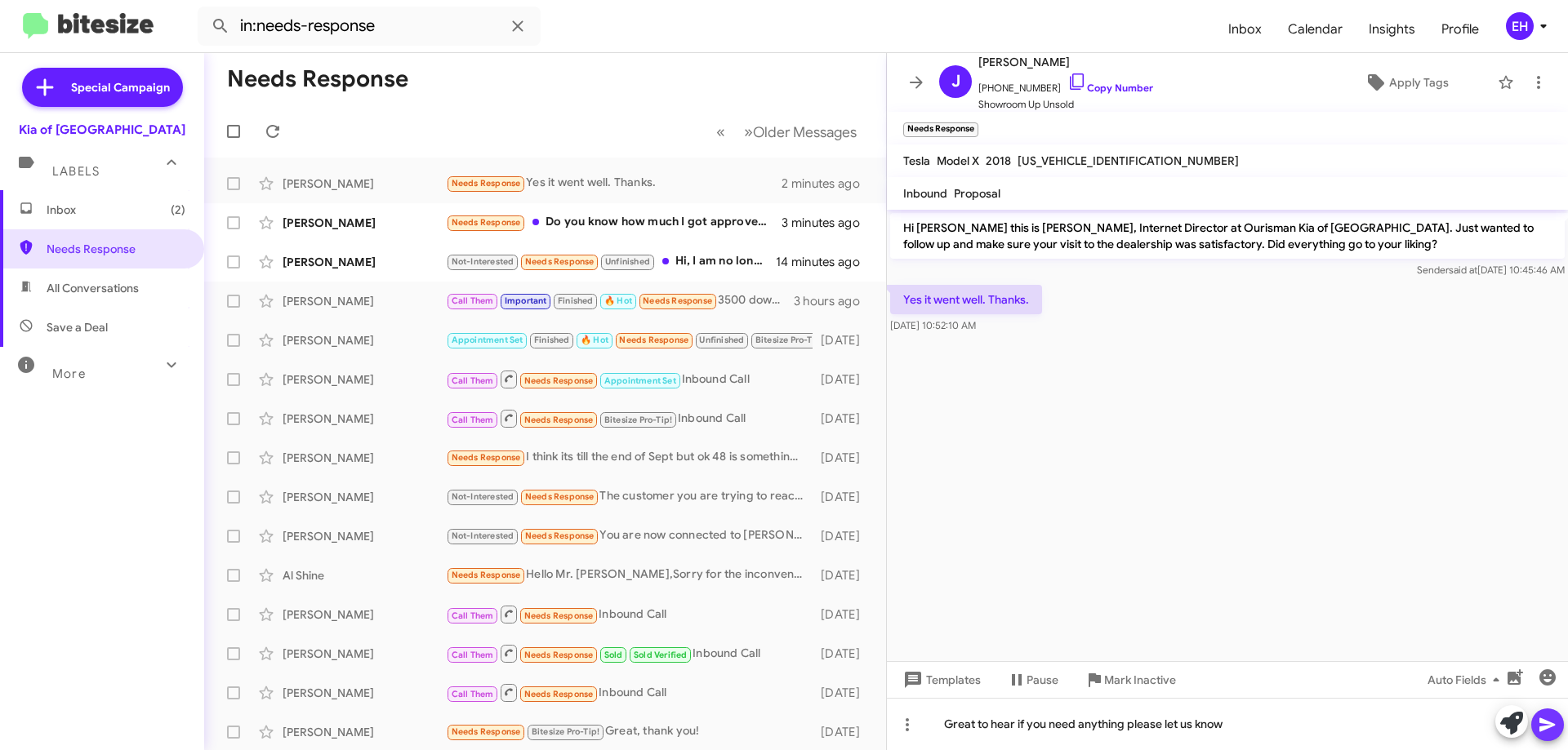
click at [1258, 728] on icon at bounding box center [1547, 726] width 16 height 14
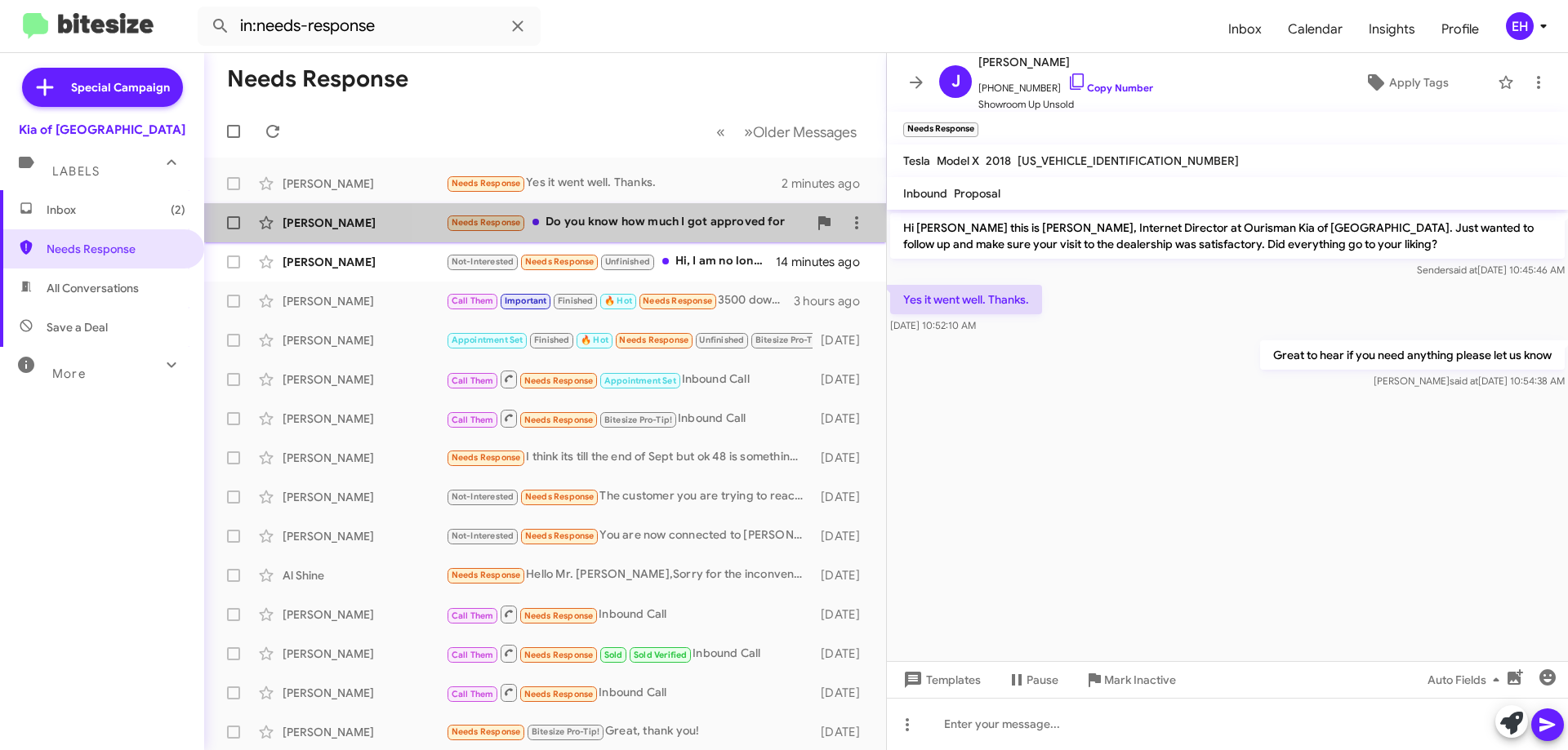
click at [675, 221] on div "Needs Response Do you know how much I got approved for" at bounding box center [627, 222] width 362 height 18
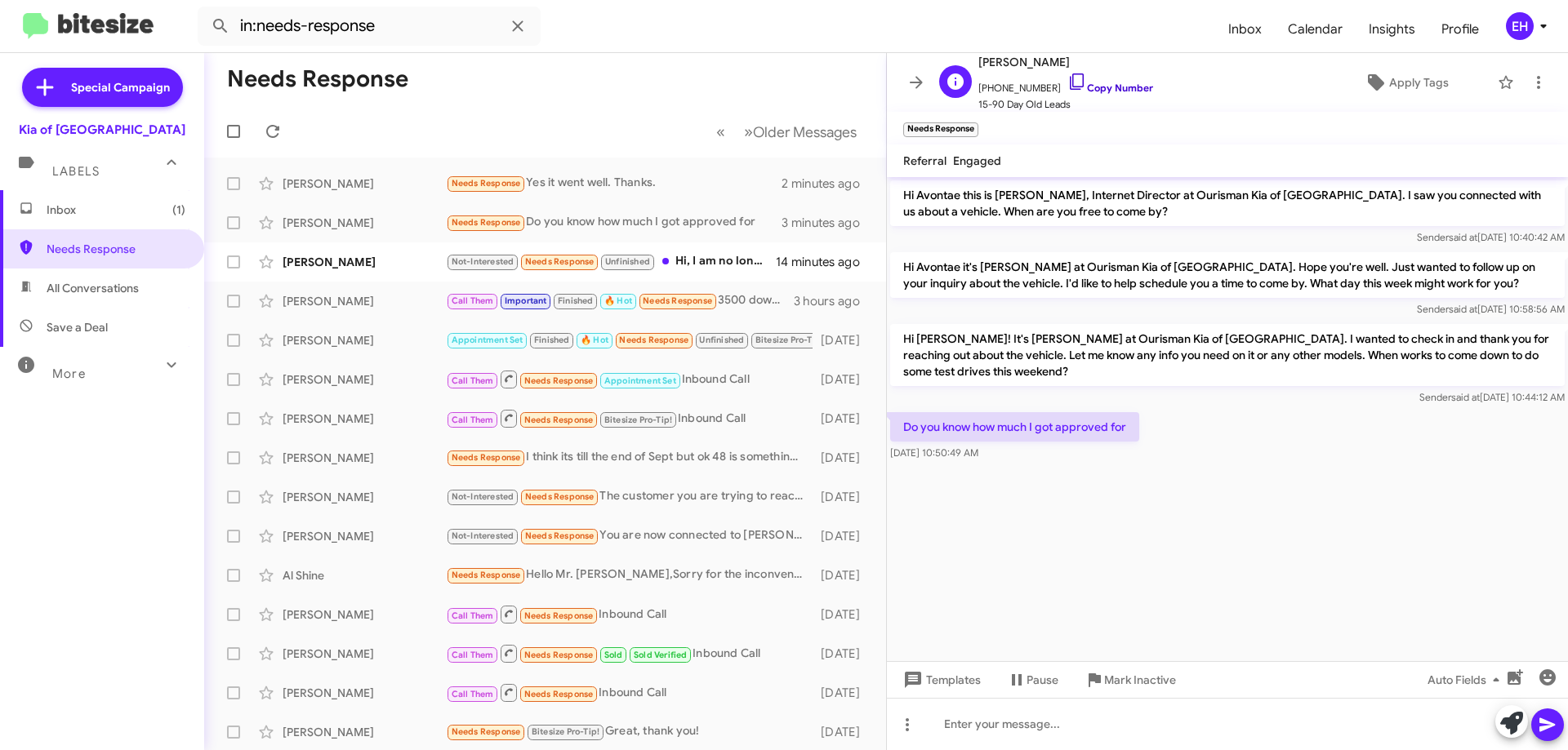
click at [1094, 86] on link "Copy Number" at bounding box center [1110, 87] width 86 height 12
click at [724, 258] on div "Not-Interested Needs Response Unfinished Hi, I am no longer in the market. I ha…" at bounding box center [627, 261] width 362 height 18
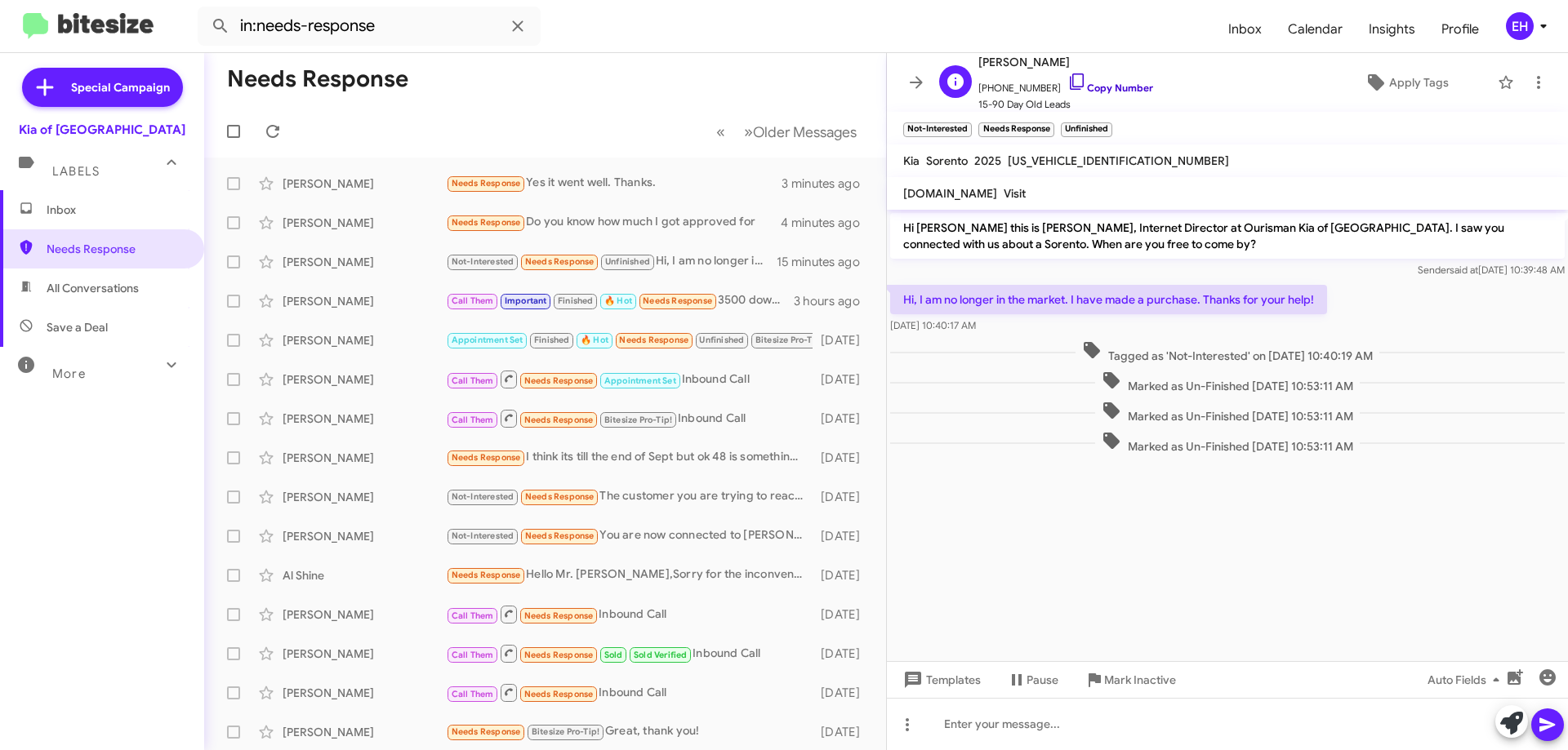
click at [1092, 90] on link "Copy Number" at bounding box center [1110, 87] width 86 height 12
click at [1258, 82] on icon at bounding box center [1538, 82] width 3 height 13
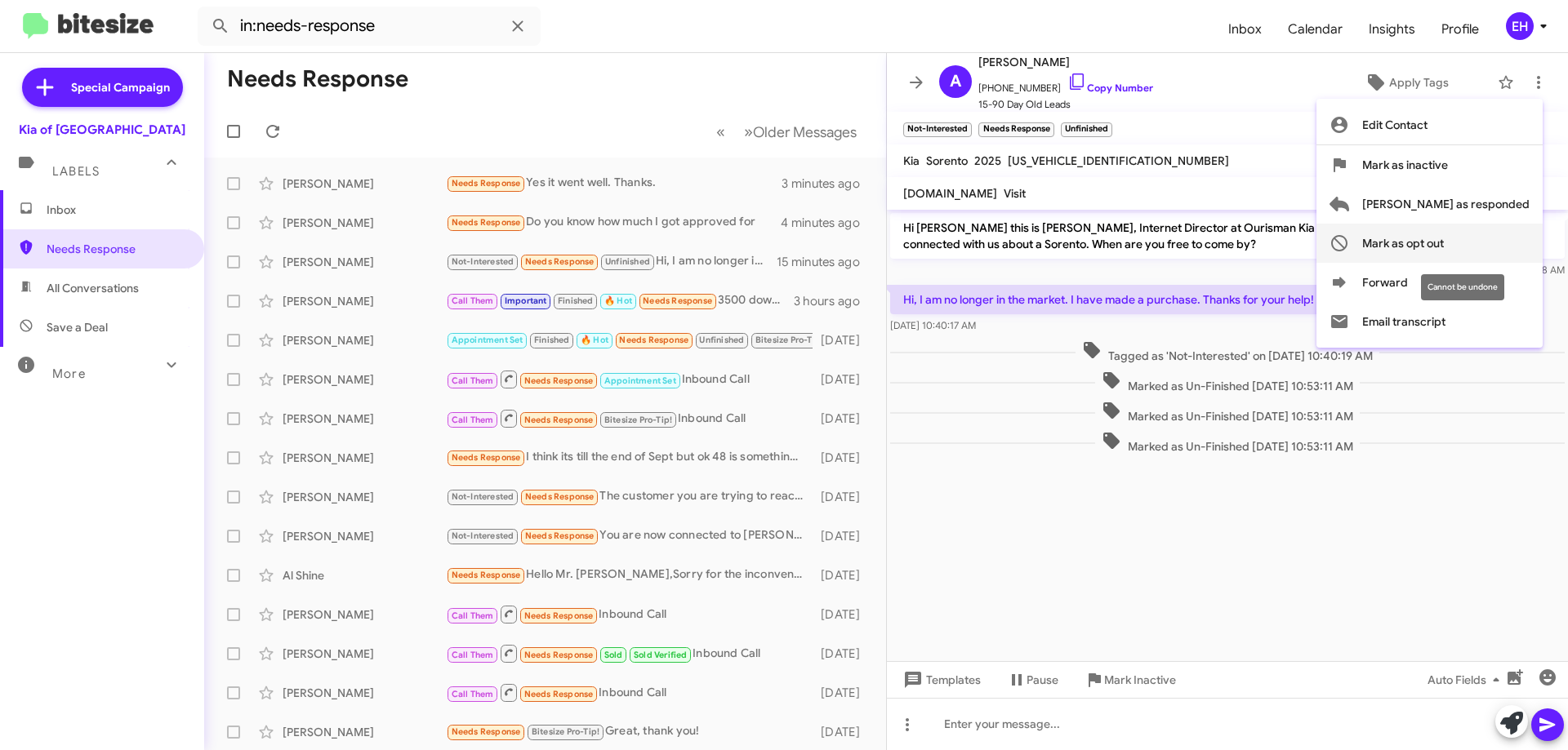
click at [1258, 247] on span "Mark as opt out" at bounding box center [1403, 243] width 81 height 39
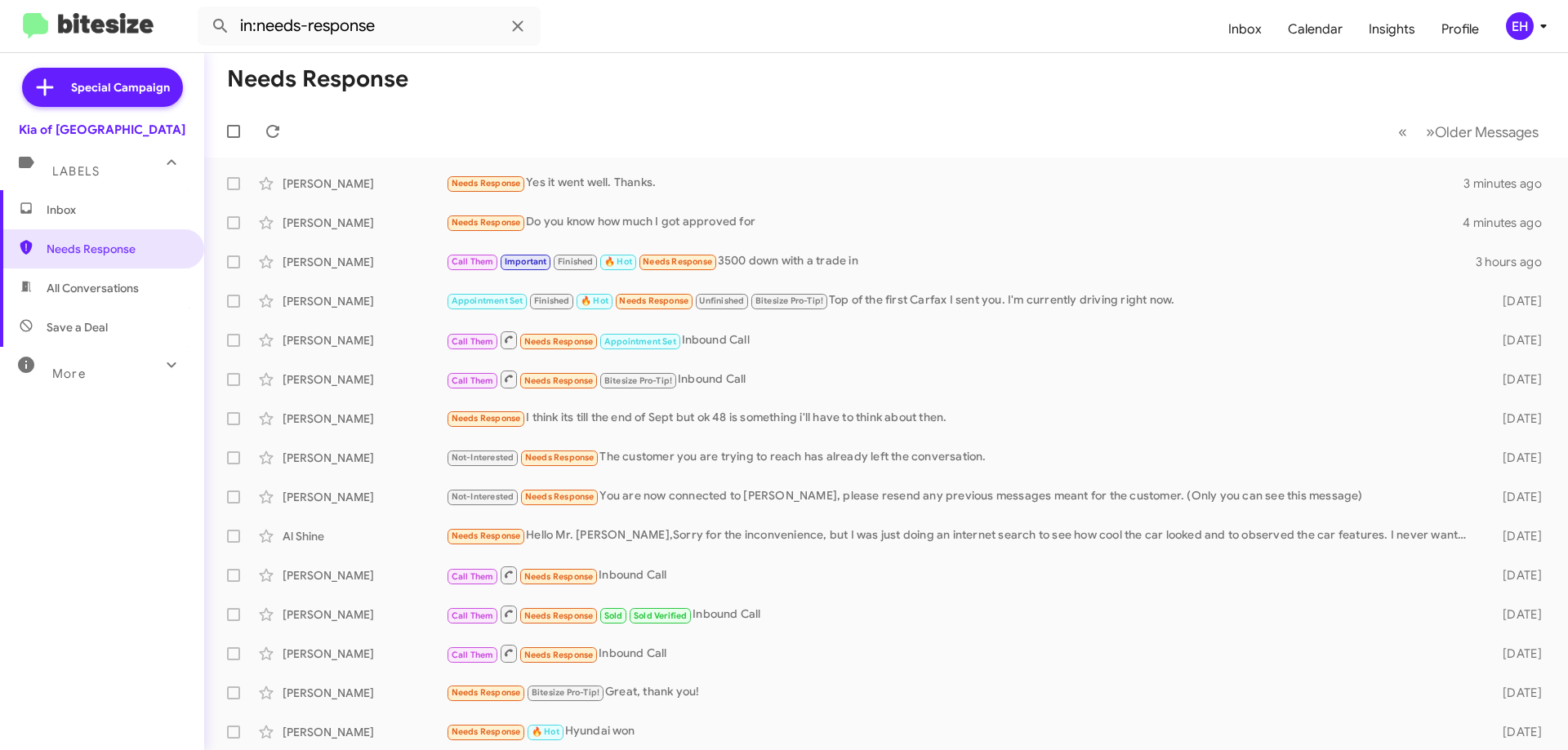
click at [61, 280] on span "All Conversations" at bounding box center [93, 288] width 93 height 17
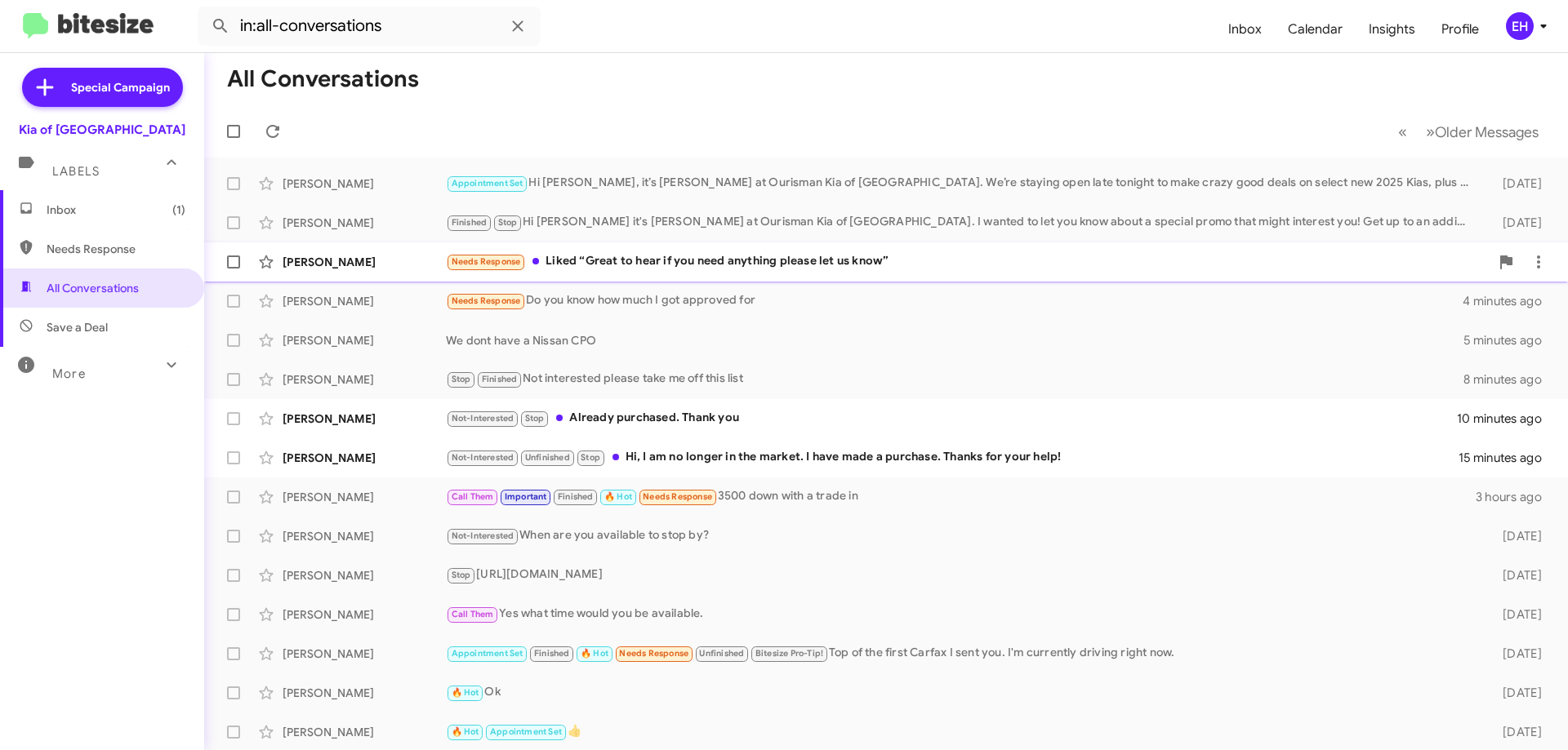
click at [753, 257] on div "Needs Response Liked “Great to hear if you need anything please let us know”" at bounding box center [967, 261] width 1043 height 18
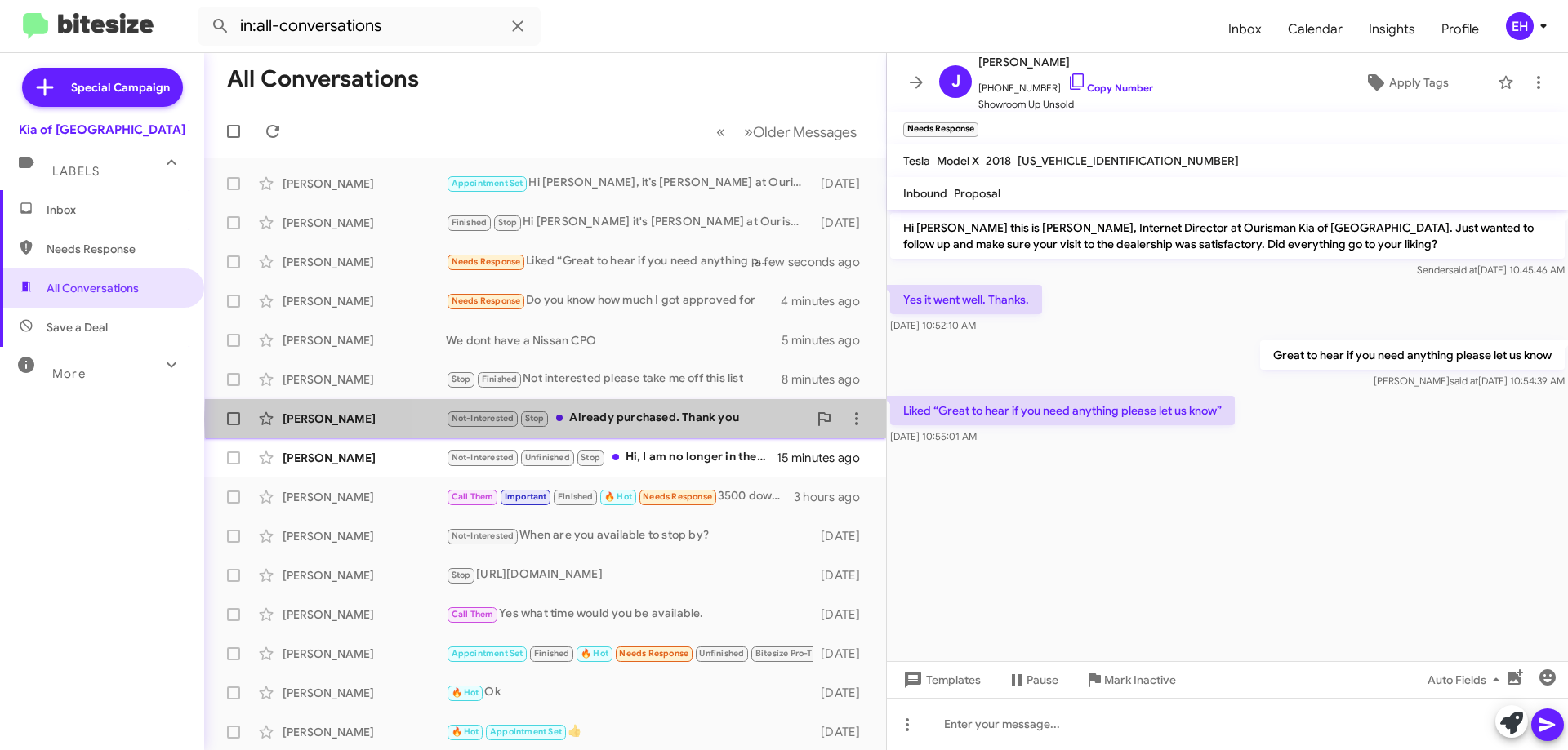
click at [675, 419] on div "Not-Interested Stop Already purchased. Thank you" at bounding box center [627, 418] width 362 height 18
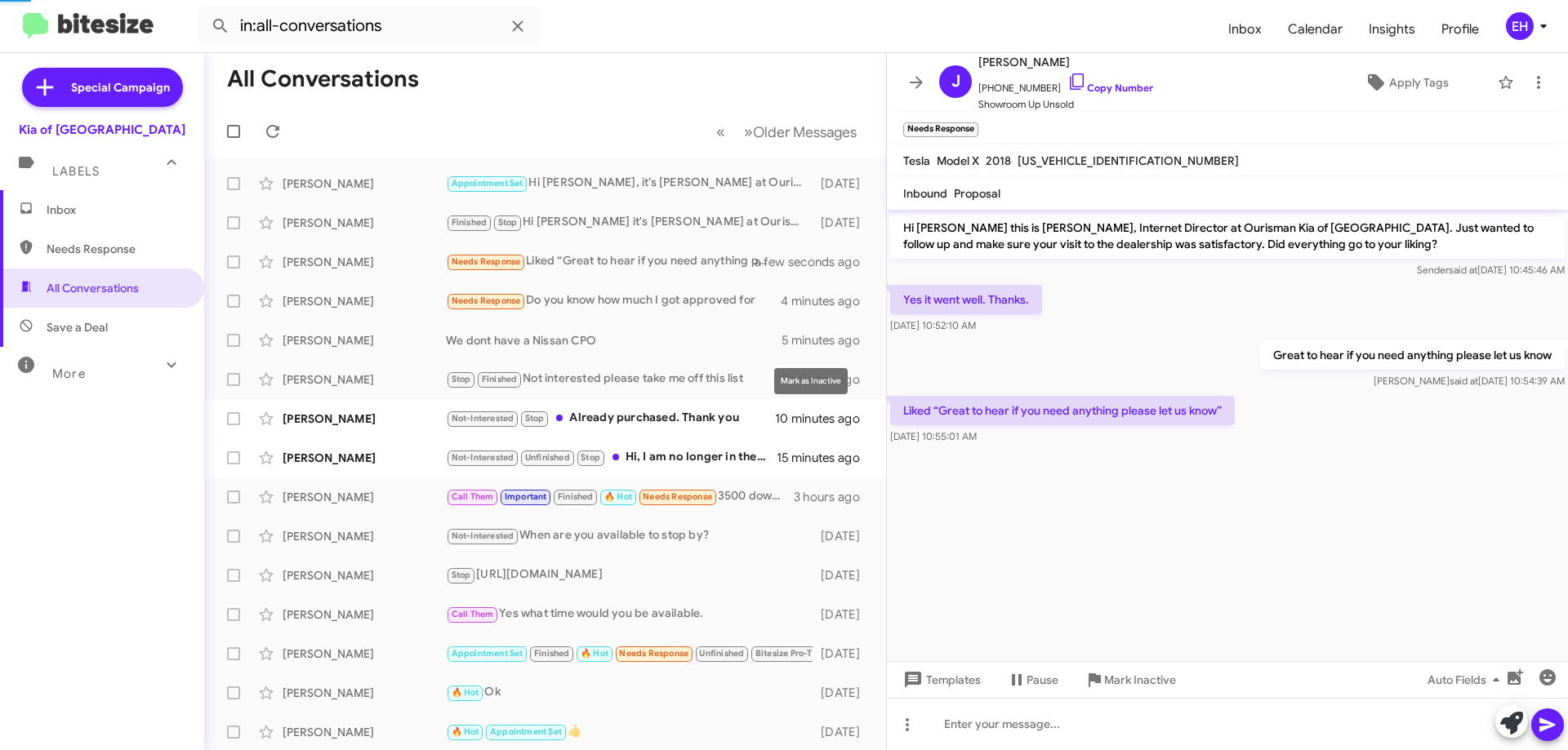
scroll to position [204, 0]
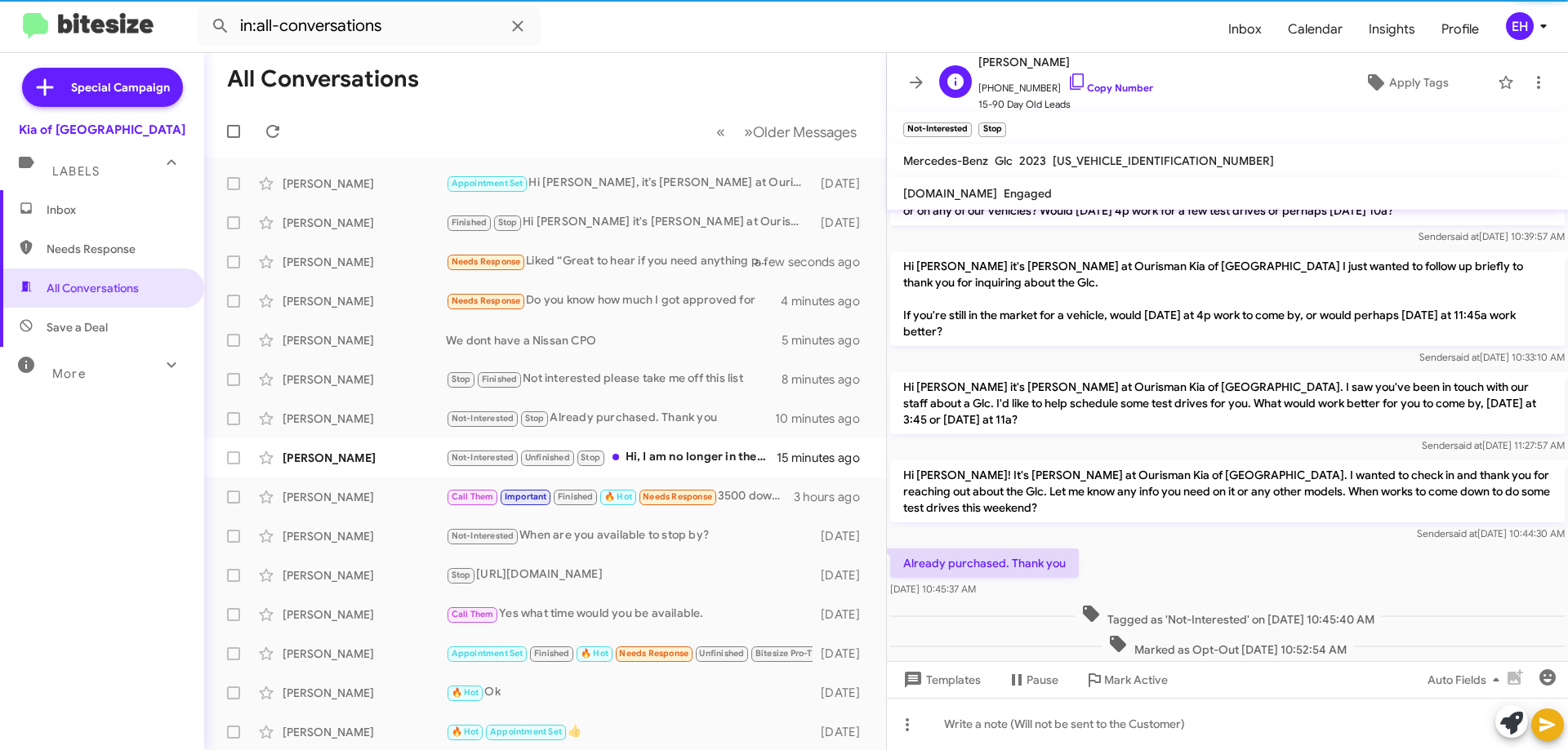
click at [1121, 95] on span "[PHONE_NUMBER] Copy Number" at bounding box center [1066, 84] width 175 height 24
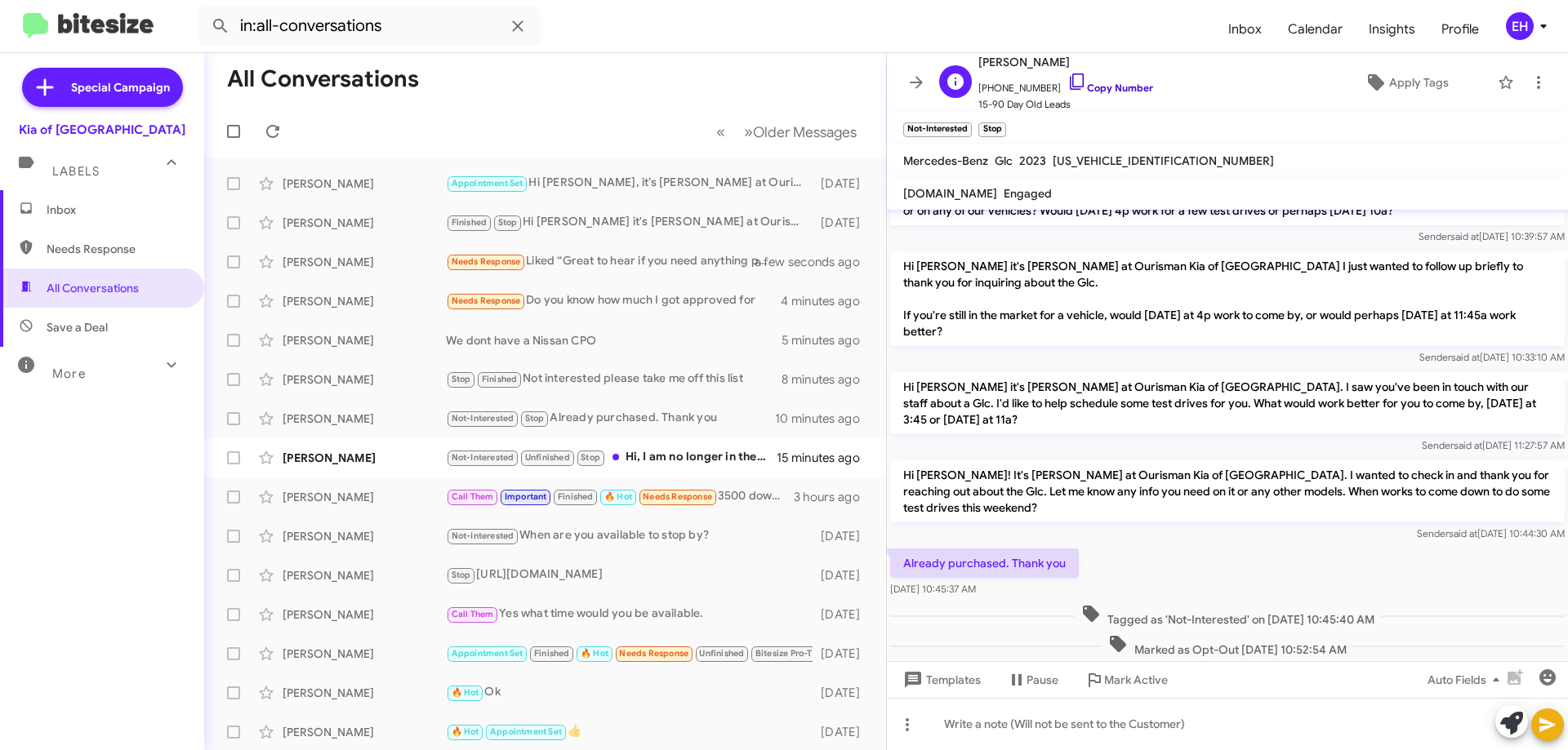
click at [1117, 86] on link "Copy Number" at bounding box center [1110, 87] width 86 height 12
click at [1258, 86] on icon at bounding box center [1538, 82] width 19 height 19
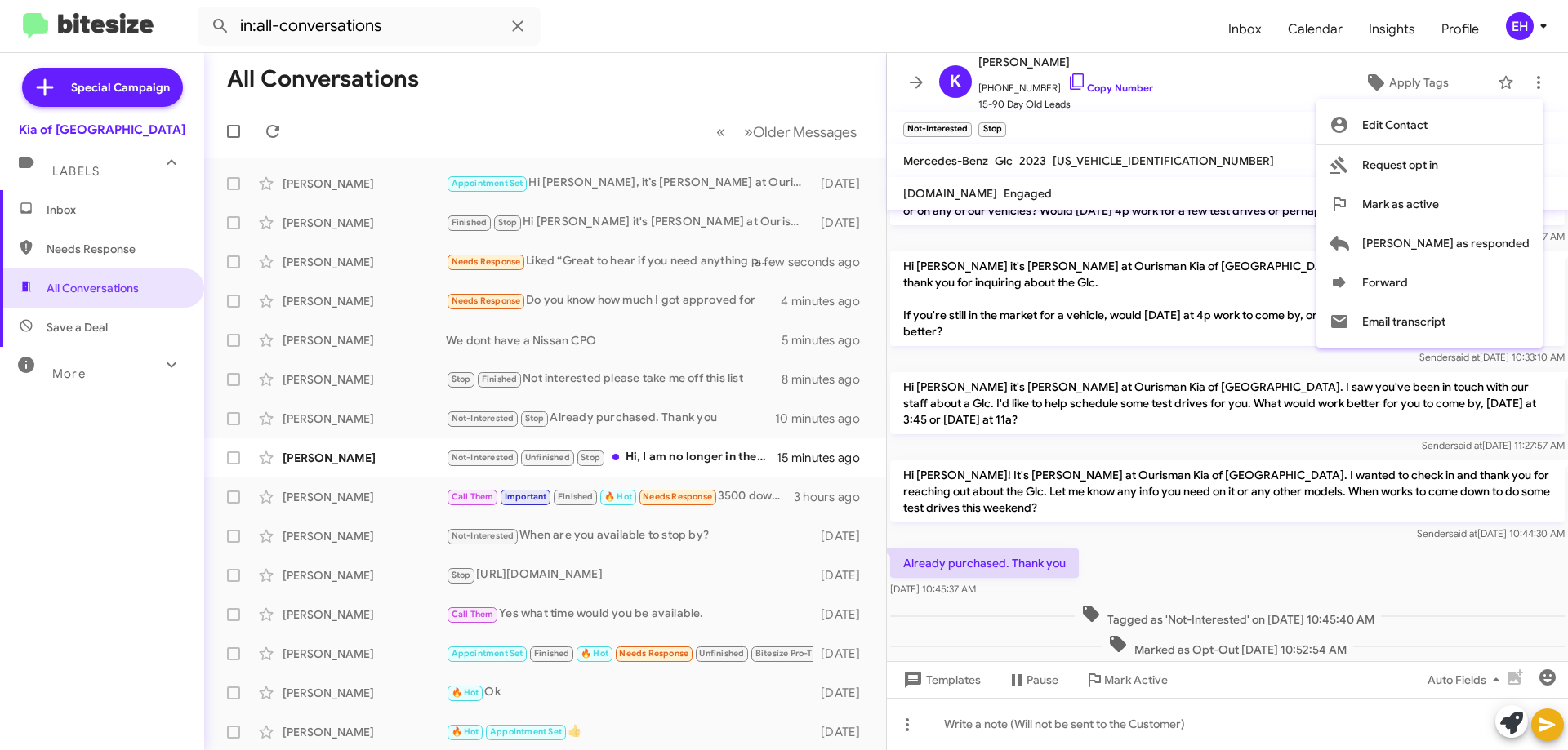
click at [648, 459] on div at bounding box center [784, 375] width 1568 height 750
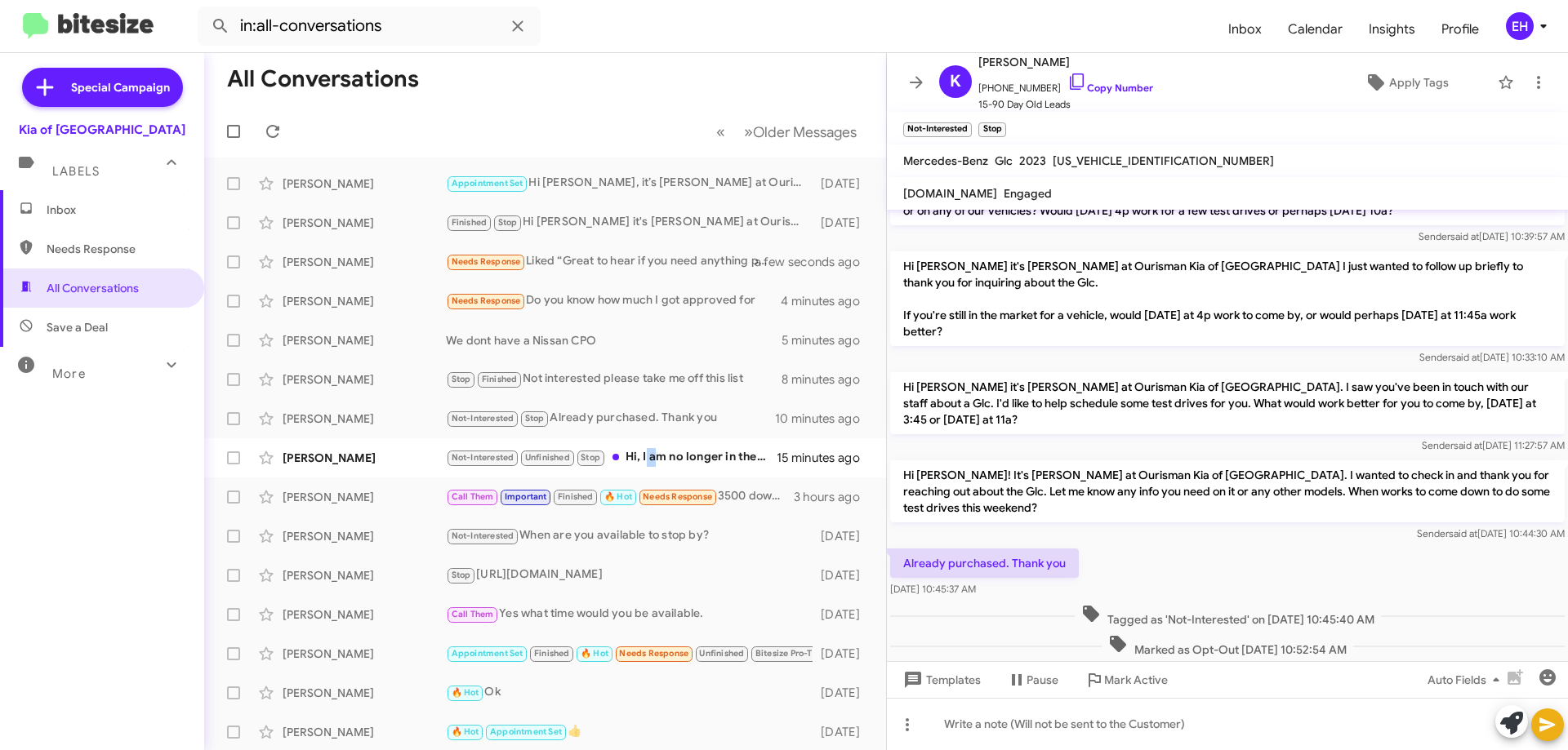
click at [648, 459] on div "Not-Interested Unfinished Stop Hi, I am no longer in the market. I have made a …" at bounding box center [611, 457] width 331 height 18
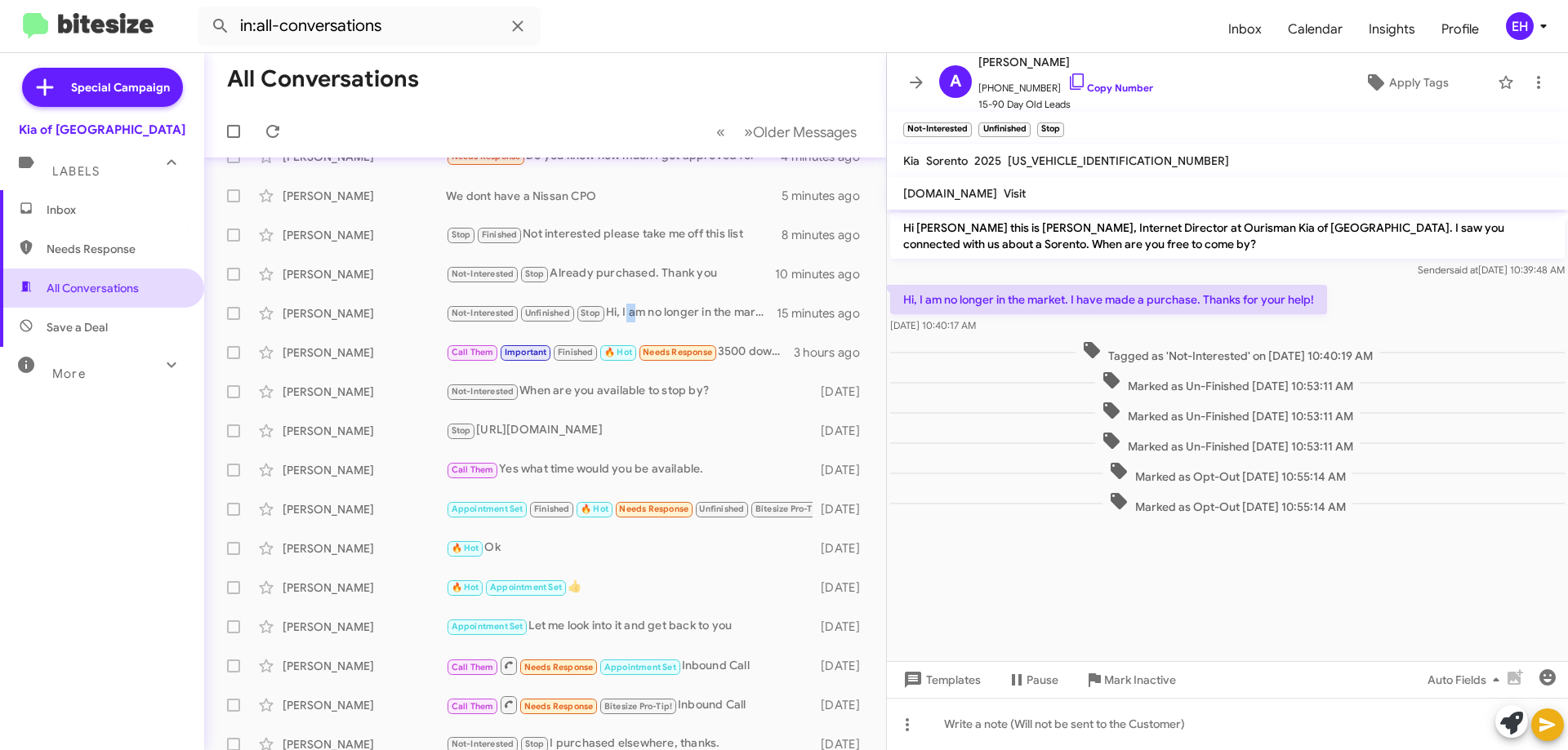
scroll to position [116, 0]
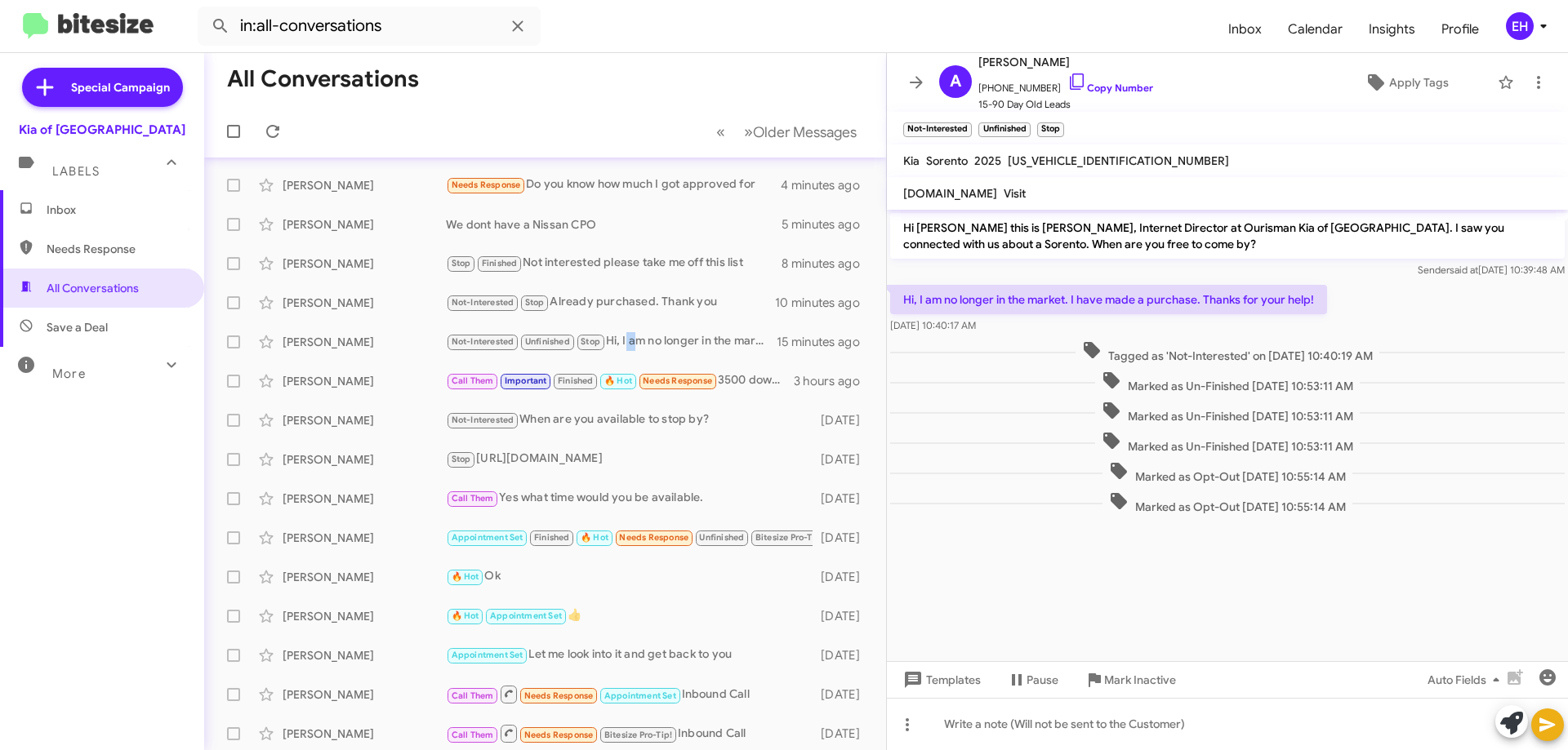
click at [75, 245] on span "Needs Response" at bounding box center [115, 248] width 139 height 17
type input "in:needs-response"
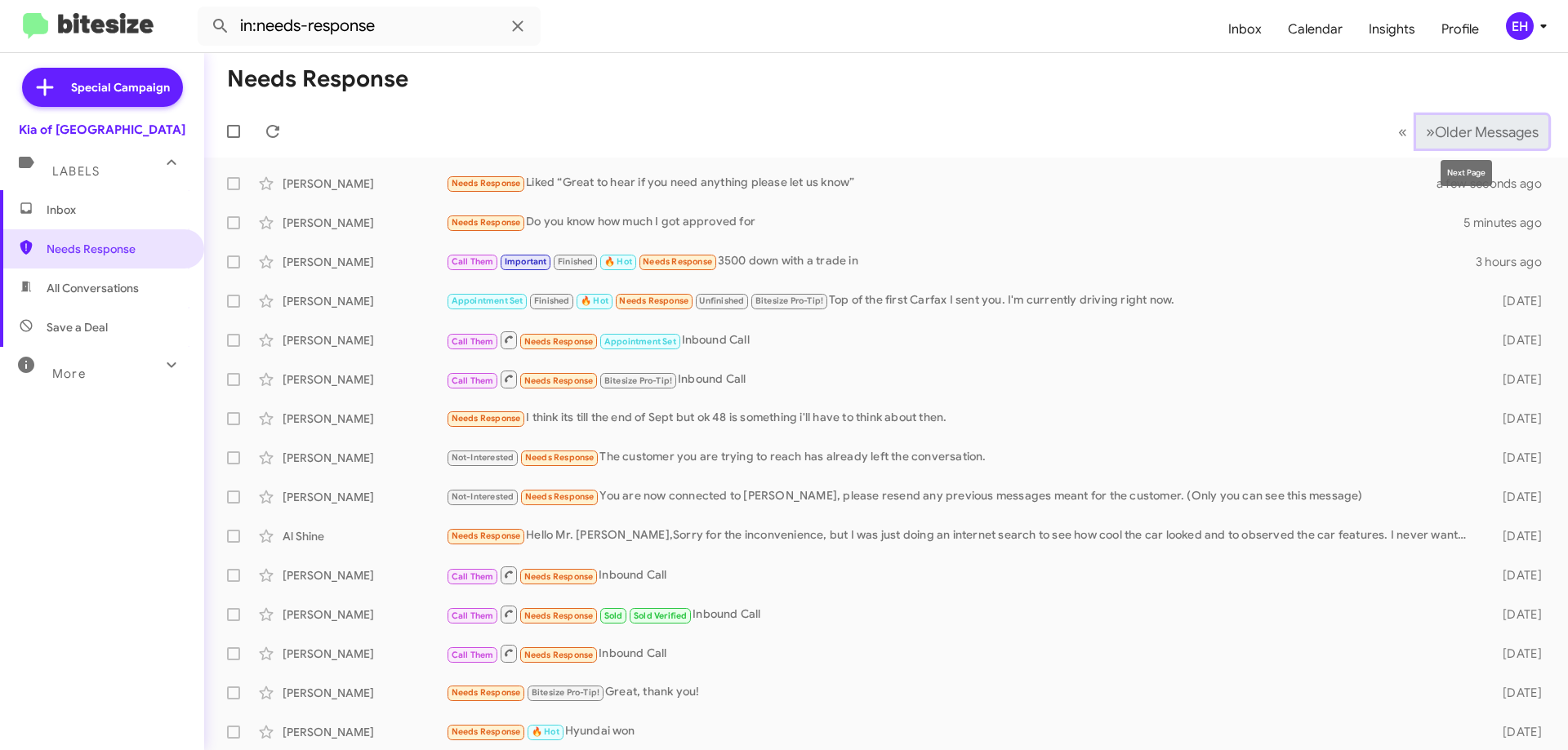
click at [1258, 135] on span "Older Messages" at bounding box center [1487, 132] width 104 height 18
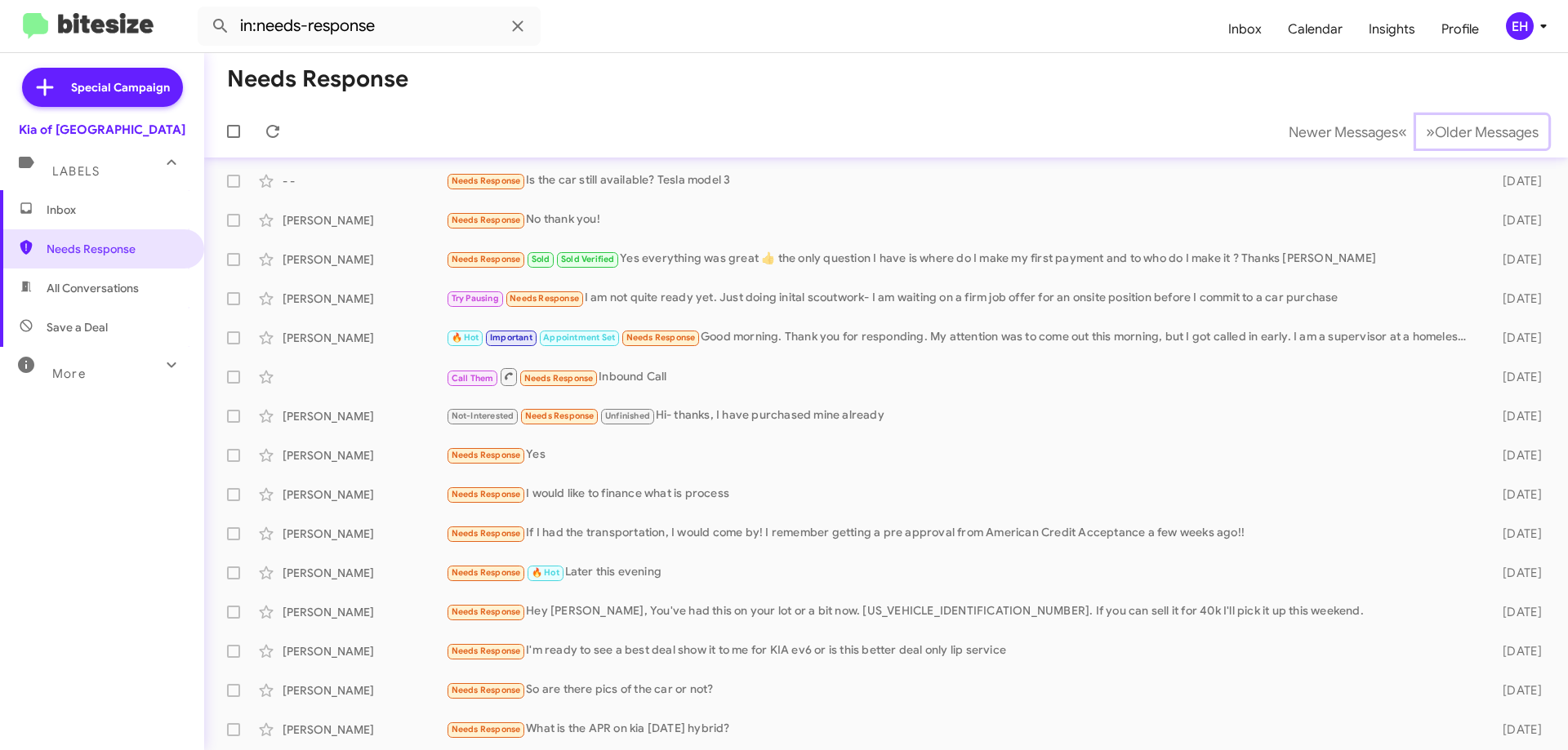
scroll to position [198, 0]
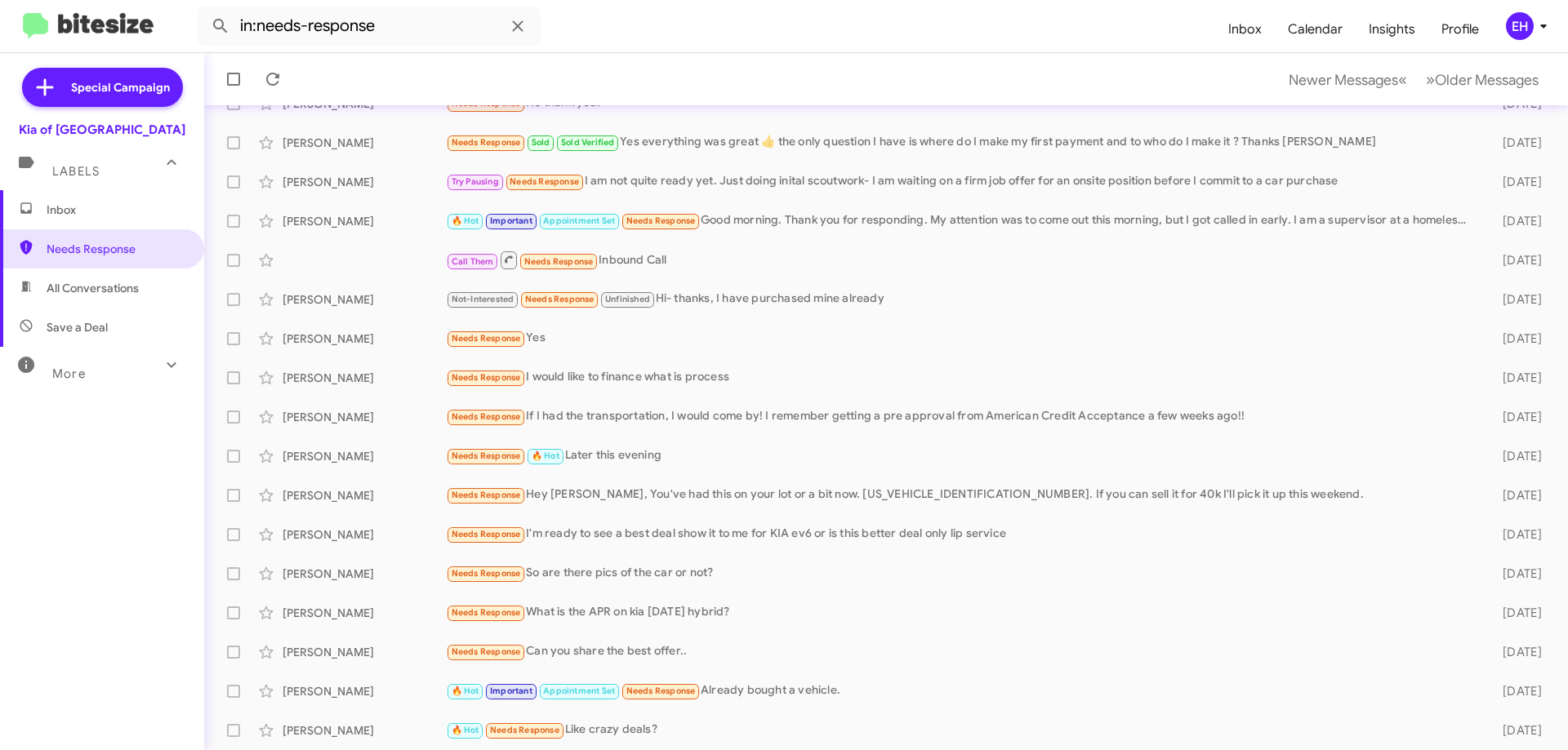
click at [75, 205] on span "Inbox" at bounding box center [115, 210] width 139 height 17
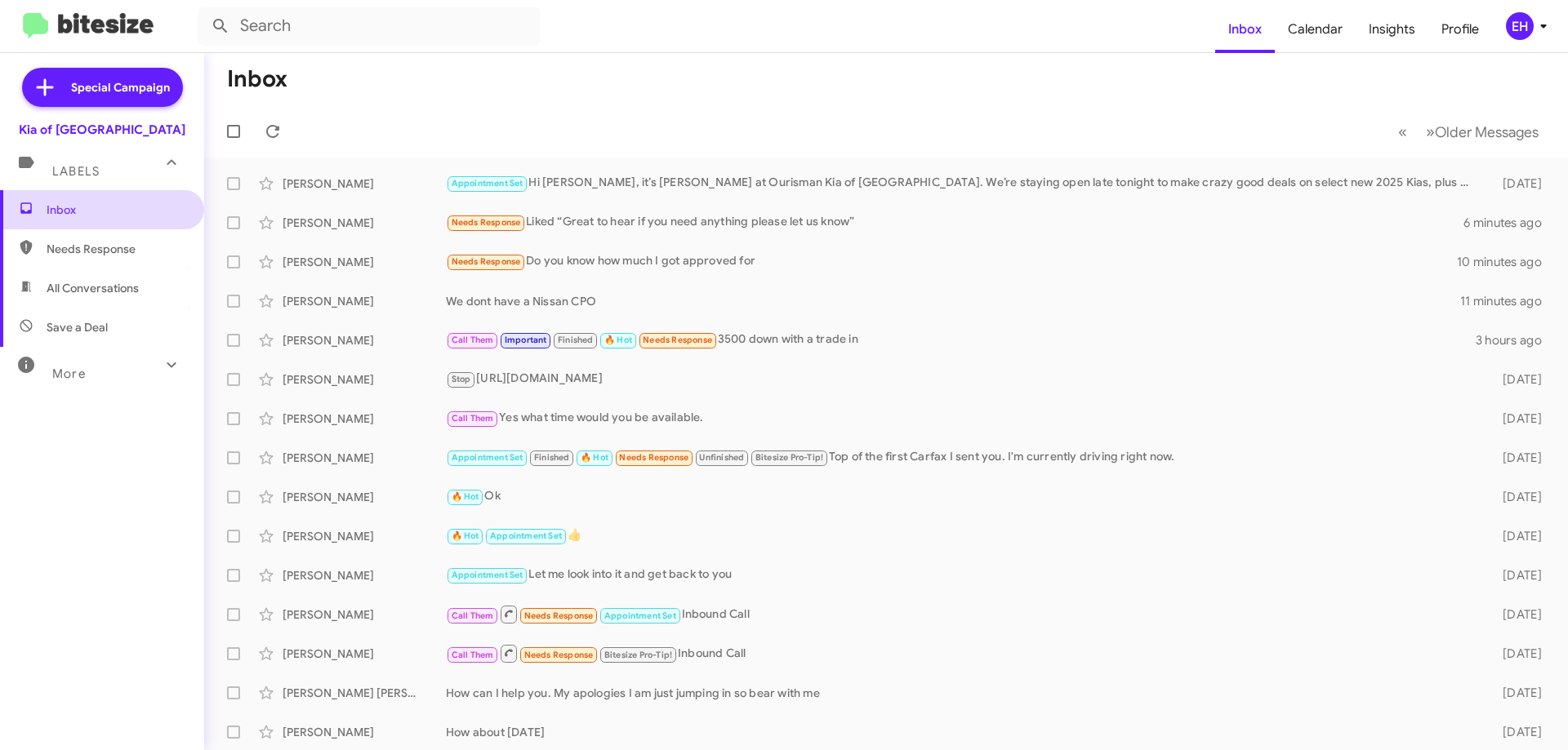
click at [90, 226] on span "Inbox" at bounding box center [101, 210] width 204 height 39
click at [69, 253] on span "Needs Response" at bounding box center [115, 248] width 139 height 17
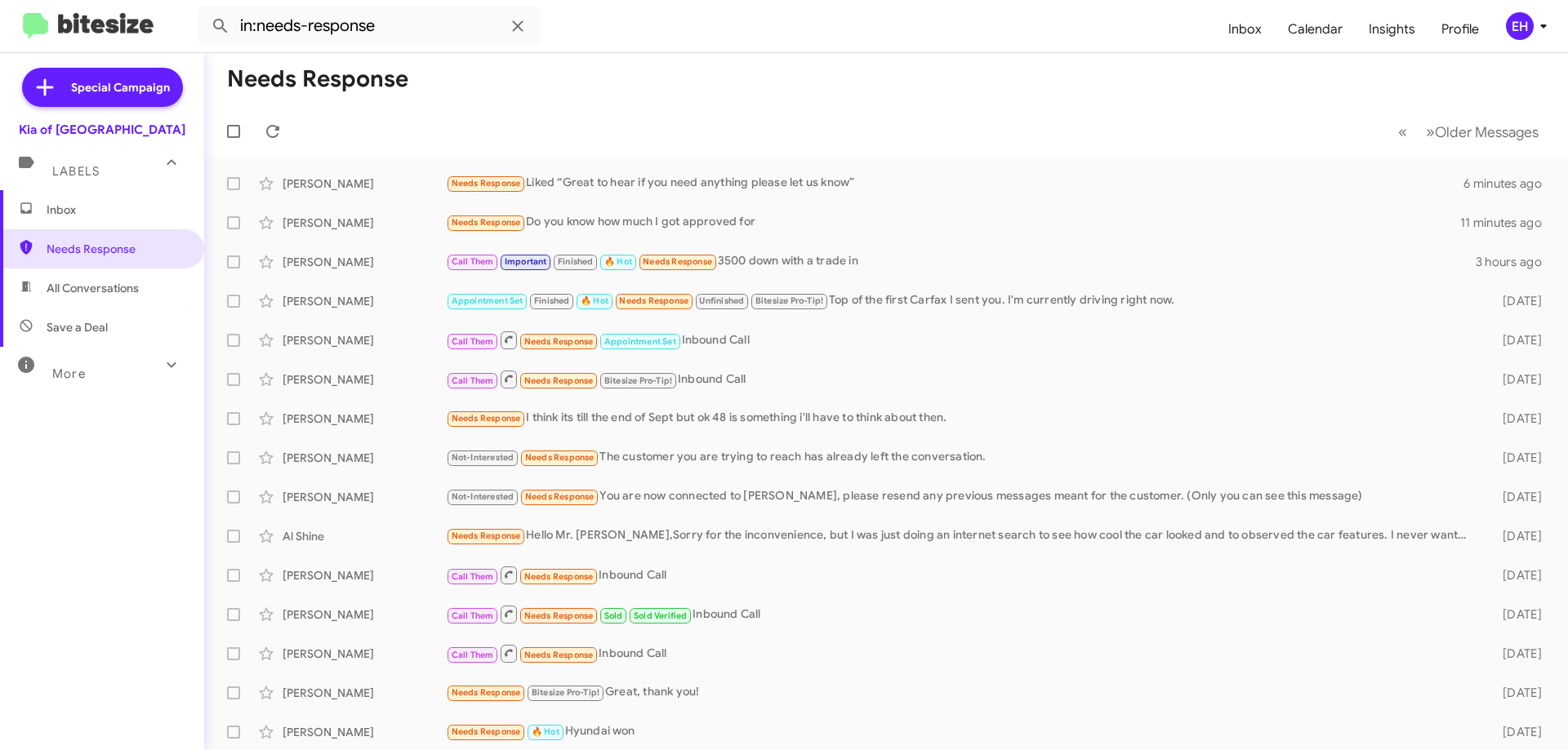
click at [80, 293] on span "All Conversations" at bounding box center [93, 288] width 93 height 17
type input "in:all-conversations"
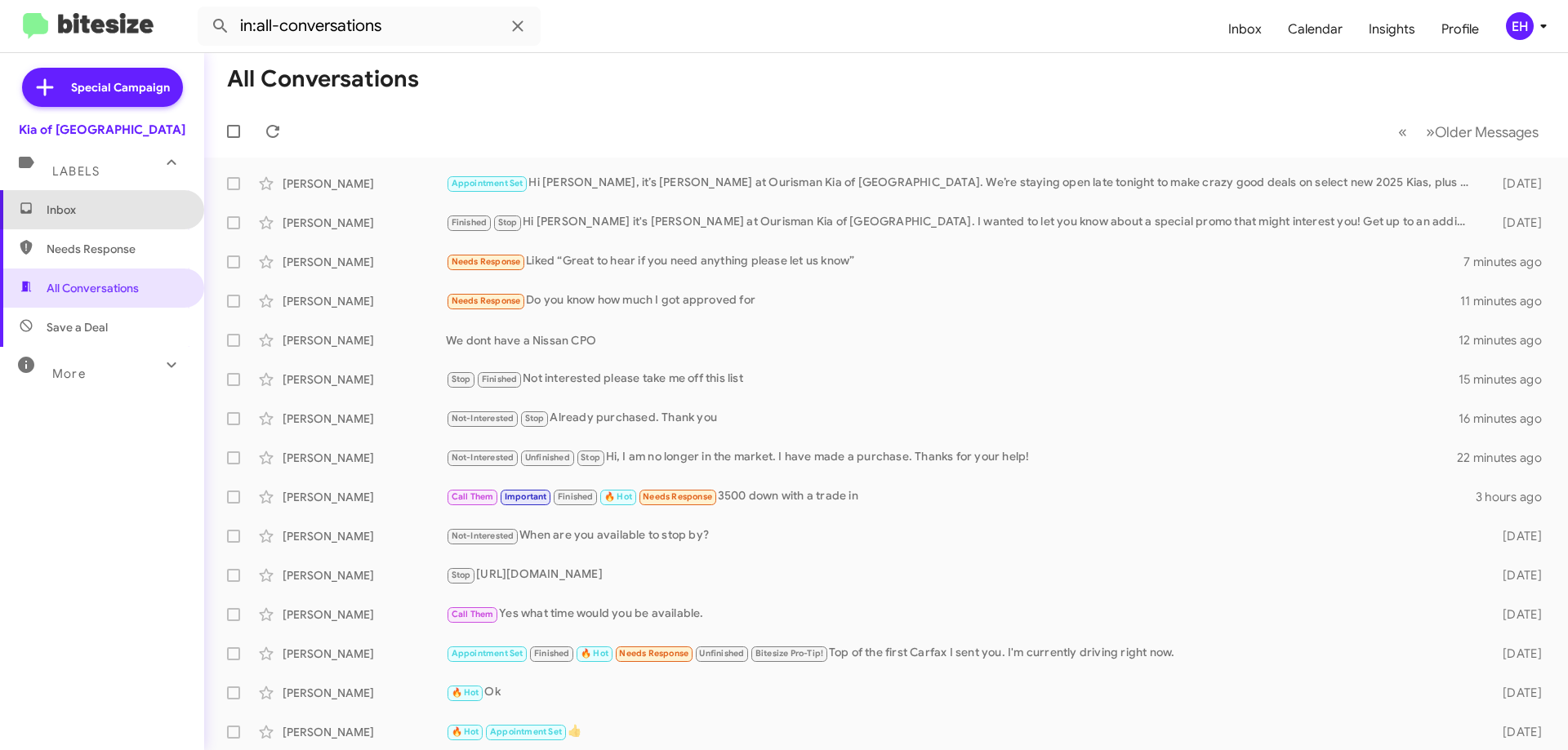
click at [109, 216] on span "Inbox" at bounding box center [115, 210] width 139 height 17
